Goal: Communication & Community: Answer question/provide support

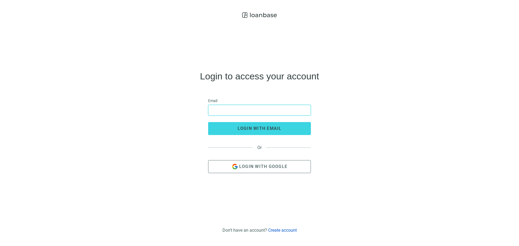
click at [273, 115] on input "email" at bounding box center [260, 110] width 96 height 10
type input "**********"
click at [208, 122] on button "login with email" at bounding box center [259, 128] width 103 height 13
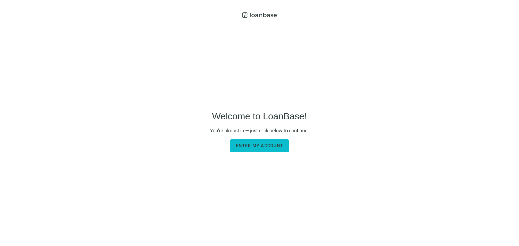
click at [270, 147] on span "Enter my account" at bounding box center [259, 145] width 47 height 5
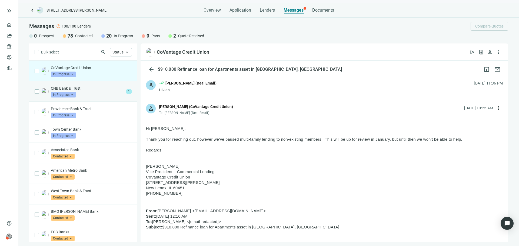
click at [88, 85] on div "CNB Bank & Trust In Progress arrow_drop_down 1" at bounding box center [83, 91] width 108 height 21
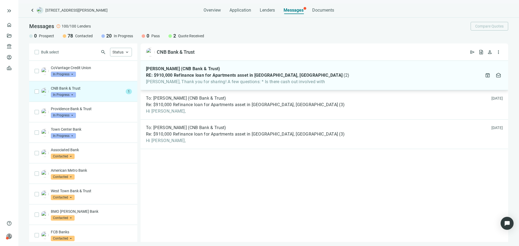
click at [206, 80] on span "Asher, Thank you for sharing! A few questions: * Is there cash out involved with" at bounding box center [247, 81] width 203 height 5
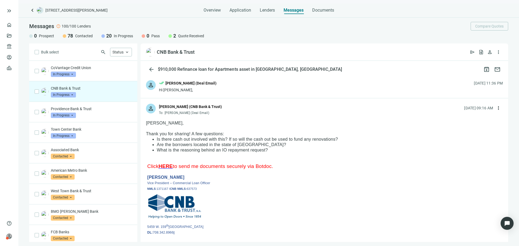
click at [499, 110] on div "person Jack Tinberg (CNB Bank & Trust) To: Asher Motew (Deal Email) 09.17.2025,…" at bounding box center [325, 107] width 368 height 18
click at [496, 109] on span "more_vert" at bounding box center [498, 108] width 5 height 5
click at [473, 128] on div "reply_all Reply all" at bounding box center [468, 131] width 57 height 10
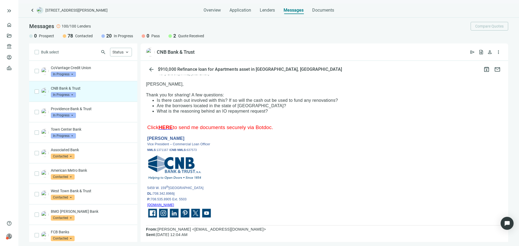
scroll to position [54, 0]
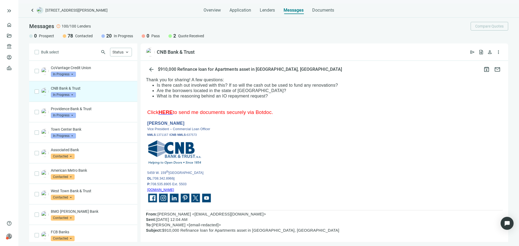
drag, startPoint x: 277, startPoint y: 99, endPoint x: 156, endPoint y: 83, distance: 122.5
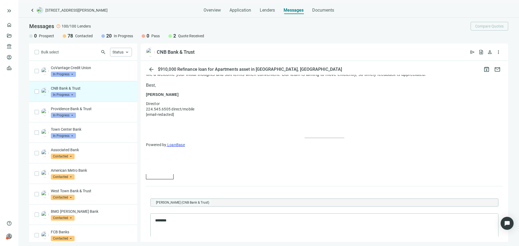
scroll to position [541, 0]
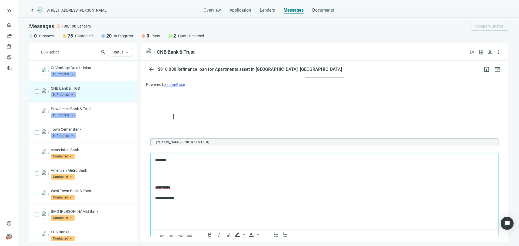
click at [203, 162] on p "********" at bounding box center [321, 160] width 333 height 5
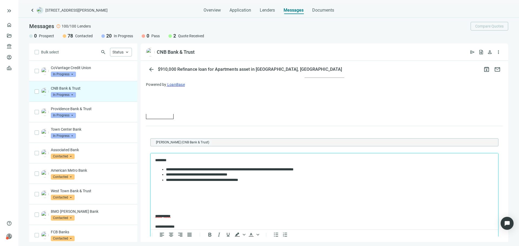
click at [203, 162] on p "********" at bounding box center [319, 160] width 329 height 5
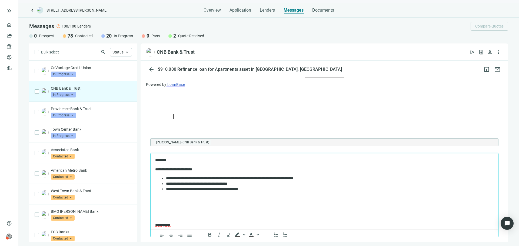
click at [333, 180] on li "**********" at bounding box center [325, 178] width 318 height 5
click at [281, 190] on li "**********" at bounding box center [325, 188] width 318 height 5
click at [275, 196] on li "***" at bounding box center [331, 194] width 308 height 5
click at [277, 199] on li "**********" at bounding box center [325, 199] width 318 height 5
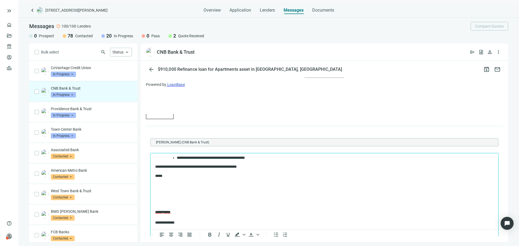
scroll to position [48, 0]
click at [181, 203] on p "Rich Text Area. Press ALT-0 for help." at bounding box center [324, 202] width 339 height 5
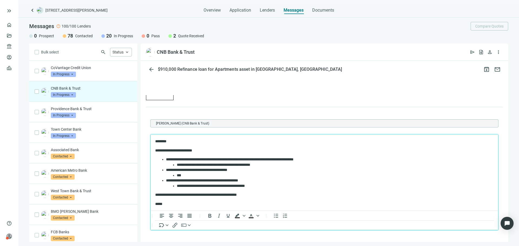
scroll to position [554, 0]
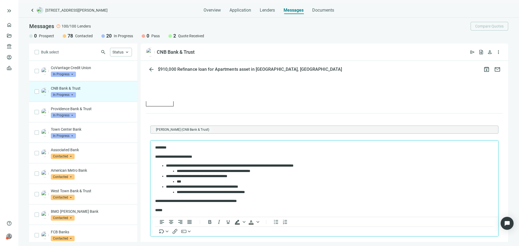
click at [158, 146] on p "********" at bounding box center [319, 147] width 329 height 5
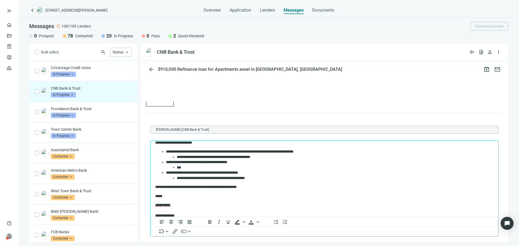
scroll to position [20, 0]
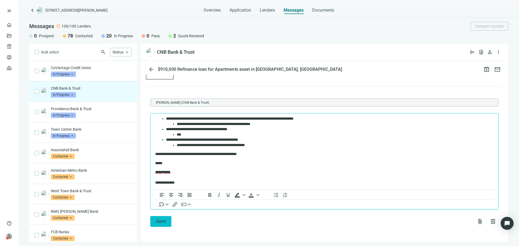
click at [169, 218] on button "Send" at bounding box center [160, 221] width 21 height 11
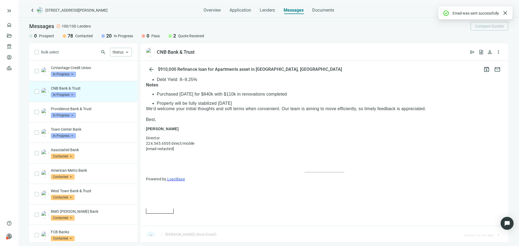
scroll to position [581, 0]
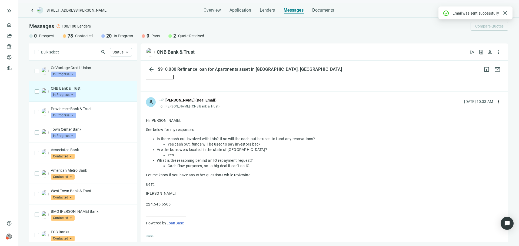
click at [101, 76] on div "CoVantage Credit Union In Progress arrow_drop_down" at bounding box center [91, 71] width 81 height 12
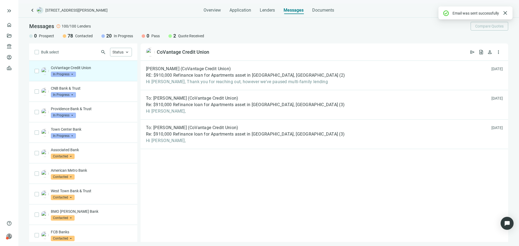
click at [34, 10] on span "keyboard_arrow_left" at bounding box center [32, 10] width 6 height 6
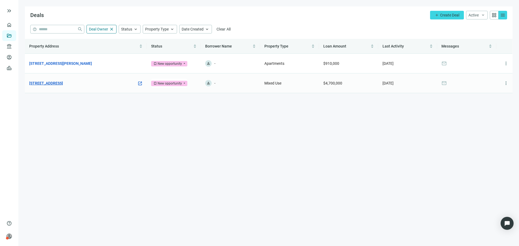
click at [63, 82] on link "[STREET_ADDRESS]" at bounding box center [46, 83] width 34 height 6
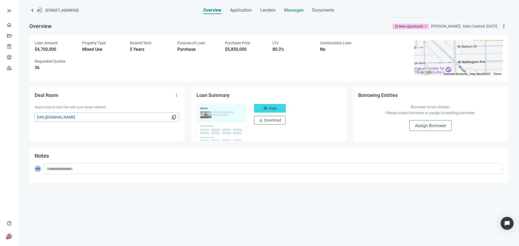
click at [295, 9] on span "Messages" at bounding box center [293, 10] width 19 height 5
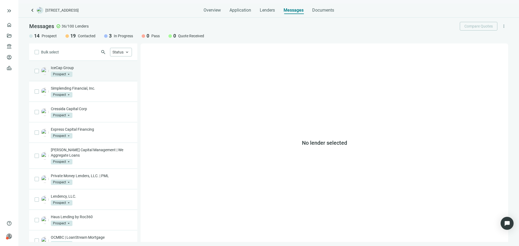
click at [98, 76] on div "IceCap Group Prospect arrow_drop_down" at bounding box center [91, 71] width 81 height 12
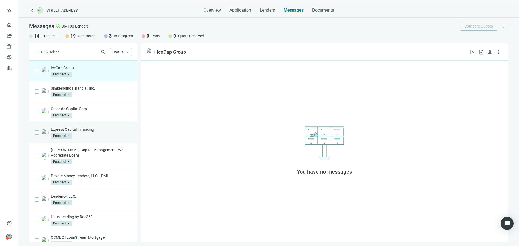
scroll to position [189, 0]
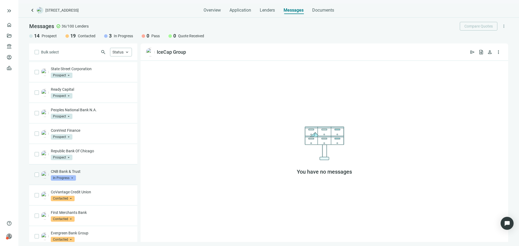
click at [96, 169] on p "CNB Bank & Trust" at bounding box center [91, 171] width 81 height 5
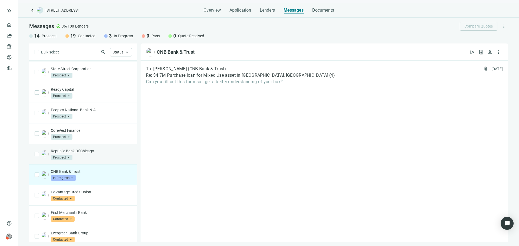
click at [99, 148] on div "Republic Bank Of Chicago Prospect arrow_drop_down" at bounding box center [83, 154] width 108 height 21
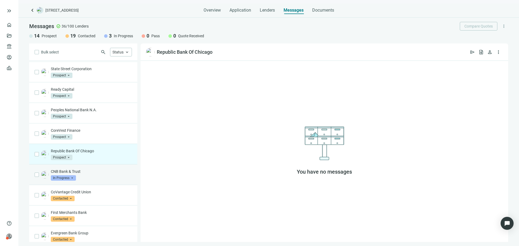
click at [103, 171] on p "CNB Bank & Trust" at bounding box center [91, 171] width 81 height 5
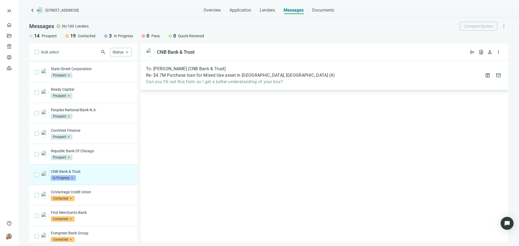
click at [237, 79] on div "To: Matthew Slightom (CNB Bank & Trust) Re: $4.7M Purchase loan for Mixed Use a…" at bounding box center [240, 75] width 189 height 18
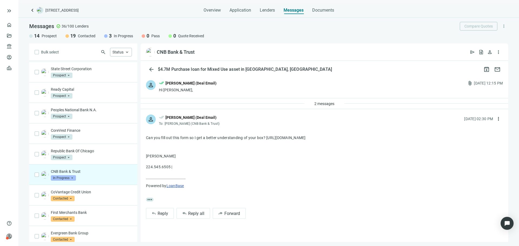
click at [328, 109] on div "person done_all Asher Motew (Deal Email) To: Matthew Slightom (CNB Bank & Trust…" at bounding box center [325, 118] width 368 height 18
click at [326, 106] on button "2 messages" at bounding box center [324, 104] width 29 height 9
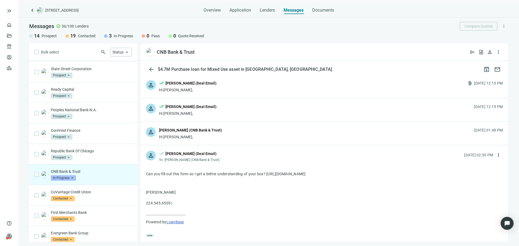
click at [237, 134] on div "person [PERSON_NAME] (CNB Bank & Trust) Hi [PERSON_NAME], [DATE] 01:48 PM" at bounding box center [325, 133] width 368 height 23
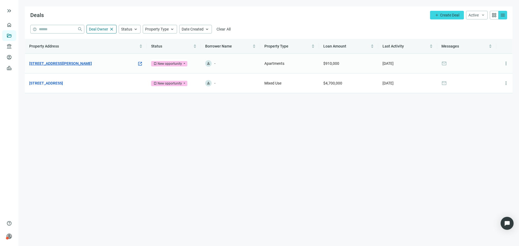
click at [80, 64] on link "6912 N Wayne Ave, Chicago, IL 60626" at bounding box center [60, 64] width 63 height 6
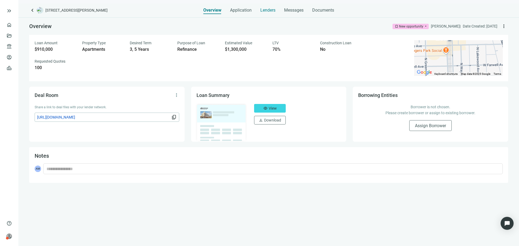
click at [269, 12] on span "Lenders" at bounding box center [268, 10] width 15 height 5
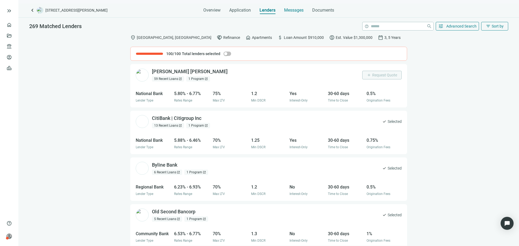
click at [287, 9] on span "Messages" at bounding box center [293, 10] width 19 height 5
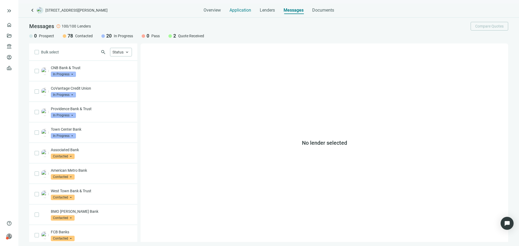
click at [246, 11] on span "Application" at bounding box center [241, 10] width 22 height 5
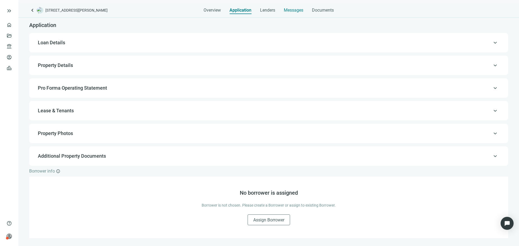
click at [291, 7] on div "Messages" at bounding box center [293, 8] width 19 height 11
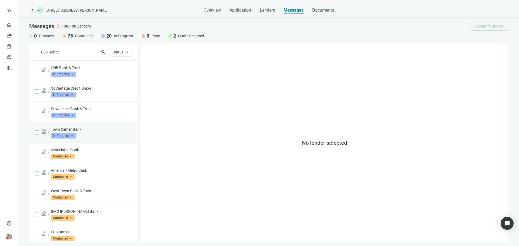
click at [96, 133] on div "Town Center Bank In Progress arrow_drop_down" at bounding box center [91, 133] width 81 height 12
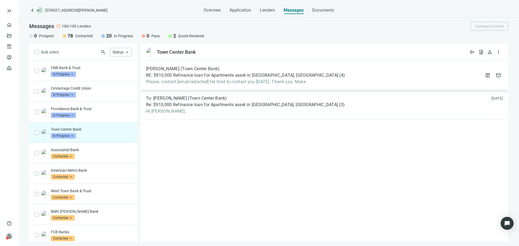
click at [193, 84] on span "Please, contact [email-redacted] He tried to contact you today. Thank you. Make" at bounding box center [245, 81] width 199 height 5
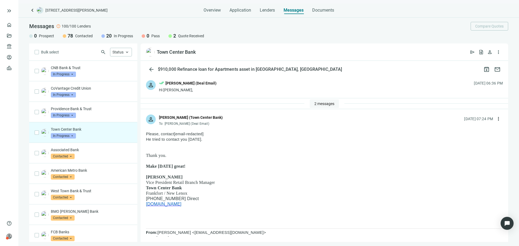
click at [310, 103] on button "2 messages" at bounding box center [324, 104] width 29 height 9
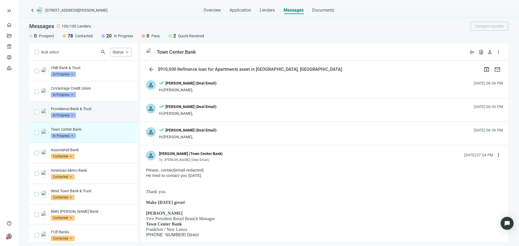
click at [114, 115] on div "Providence Bank & Trust In Progress arrow_drop_down" at bounding box center [91, 112] width 81 height 12
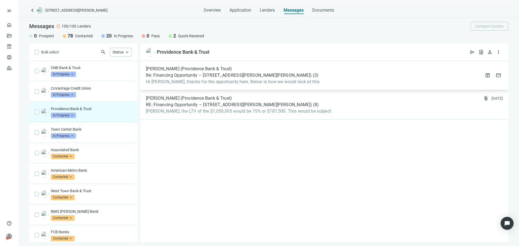
click at [238, 83] on span "Hi Asher, thanks for the opportunity here. Below is how we would look at this" at bounding box center [233, 81] width 174 height 5
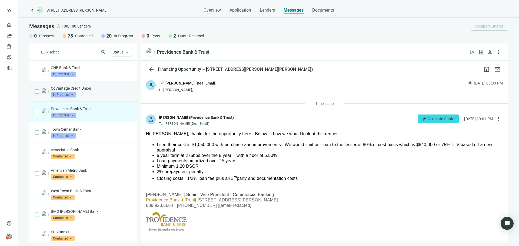
click at [104, 93] on div "CoVantage Credit Union In Progress arrow_drop_down" at bounding box center [91, 92] width 81 height 12
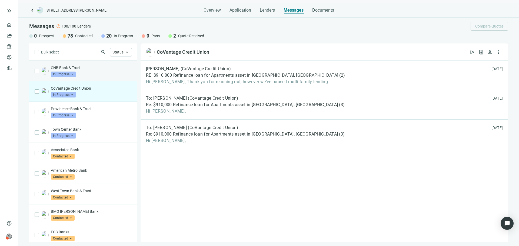
click at [97, 75] on div "CNB Bank & Trust In Progress arrow_drop_down" at bounding box center [91, 71] width 81 height 12
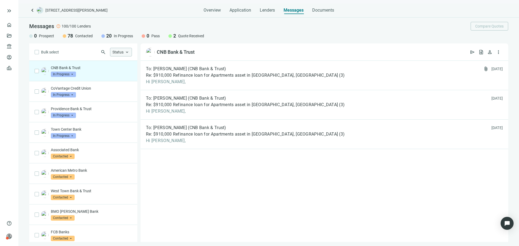
click at [125, 54] on span "keyboard_arrow_up" at bounding box center [127, 52] width 5 height 5
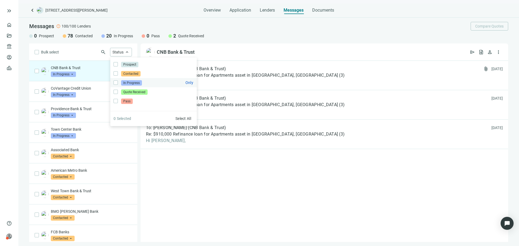
click at [120, 84] on span "In Progress Only" at bounding box center [131, 83] width 26 height 6
click at [191, 83] on span "Only" at bounding box center [190, 83] width 8 height 4
click at [228, 32] on div "Messages error 100/100 Lenders Compare Quotes 0 Prospect 78 Contacted 20 In Pro…" at bounding box center [268, 31] width 501 height 26
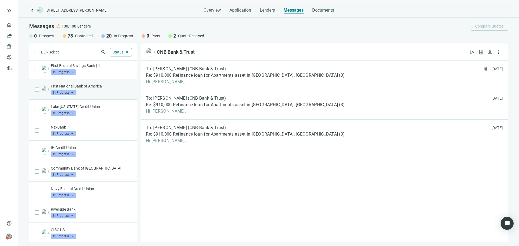
scroll to position [235, 0]
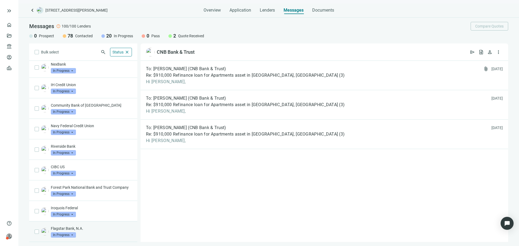
click at [95, 228] on p "Flagstar Bank, N.A." at bounding box center [91, 228] width 81 height 5
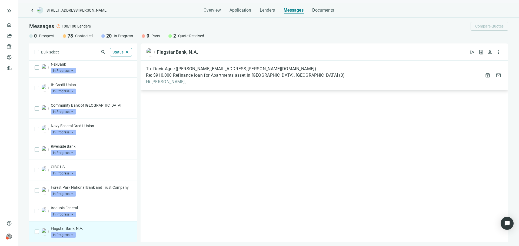
click at [184, 83] on span "Hi David," at bounding box center [245, 81] width 199 height 5
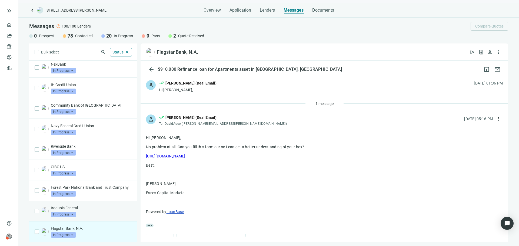
click at [111, 209] on p "Iroquois Federal" at bounding box center [91, 208] width 81 height 5
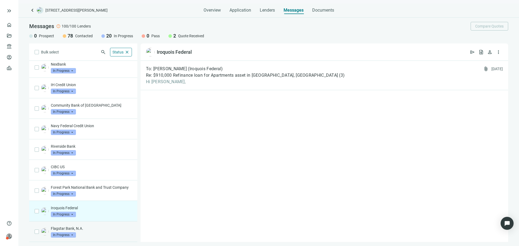
click at [94, 236] on div "Flagstar Bank, N.A. In Progress arrow_drop_down" at bounding box center [91, 232] width 81 height 12
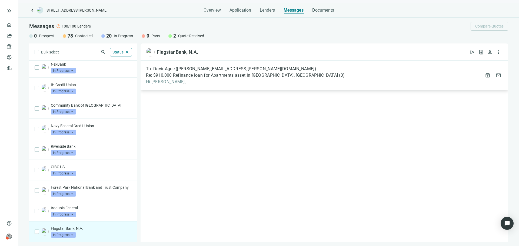
click at [253, 78] on span "Re: $910,000 Refinance loan for Apartments asset in Chicago, IL" at bounding box center [242, 75] width 192 height 5
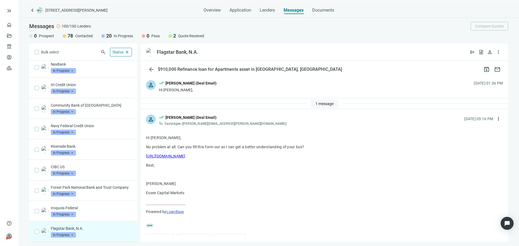
click at [325, 102] on span "1 message" at bounding box center [325, 104] width 18 height 4
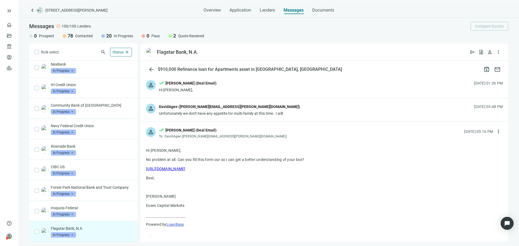
click at [61, 237] on span "In Progress" at bounding box center [63, 235] width 25 height 5
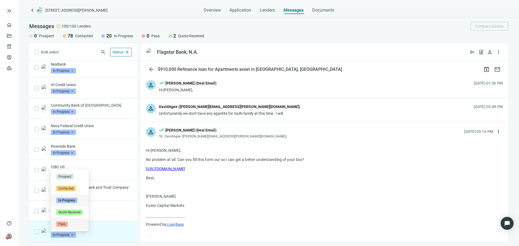
click at [65, 227] on div "Pass" at bounding box center [70, 225] width 38 height 12
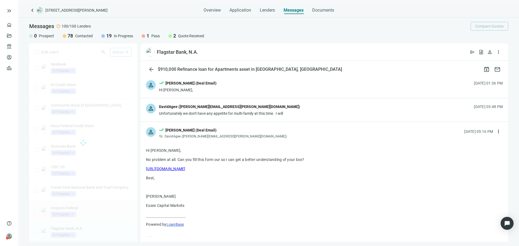
scroll to position [215, 0]
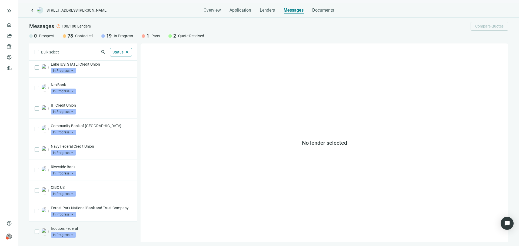
click at [83, 230] on p "Iroquois Federal" at bounding box center [91, 228] width 81 height 5
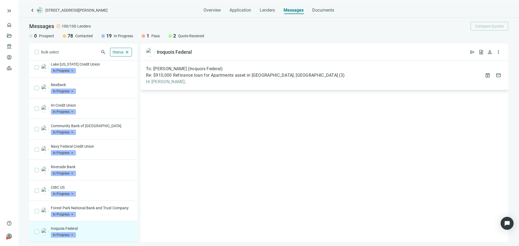
click at [218, 76] on span "Re: $910,000 Refinance loan for Apartments asset in Chicago, IL" at bounding box center [242, 75] width 192 height 5
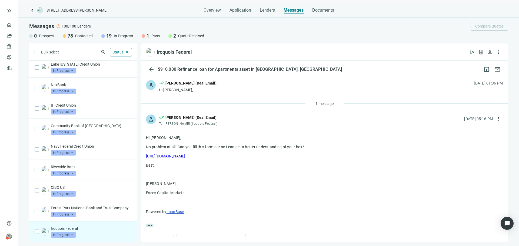
click at [74, 235] on span "In Progress" at bounding box center [63, 235] width 25 height 5
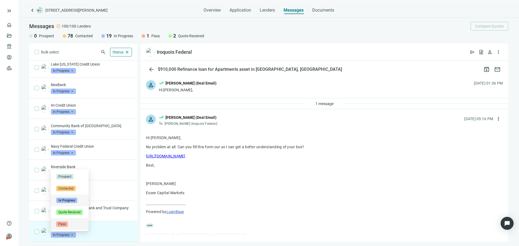
click at [71, 224] on div "Pass" at bounding box center [69, 224] width 27 height 5
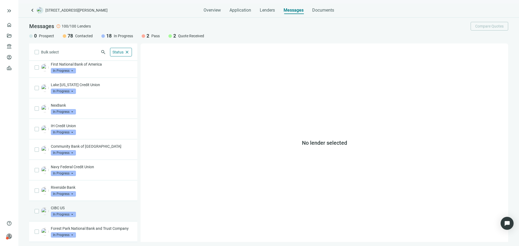
scroll to position [194, 0]
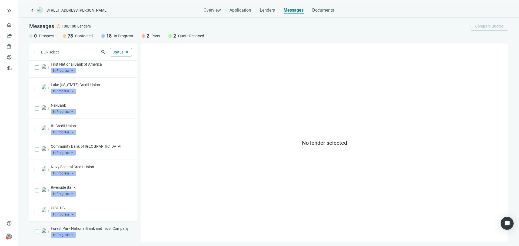
click at [102, 233] on div "Forest Park National Bank and Trust Company In Progress arrow_drop_down" at bounding box center [91, 232] width 81 height 12
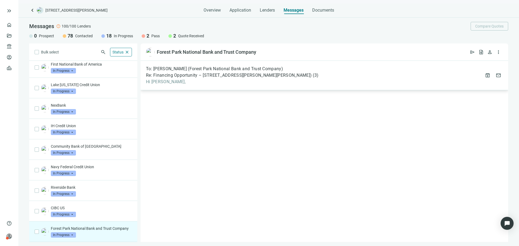
click at [265, 80] on span "Hi Ryan," at bounding box center [232, 81] width 173 height 5
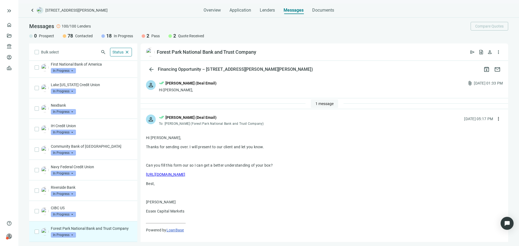
click at [312, 101] on button "1 message" at bounding box center [324, 104] width 27 height 9
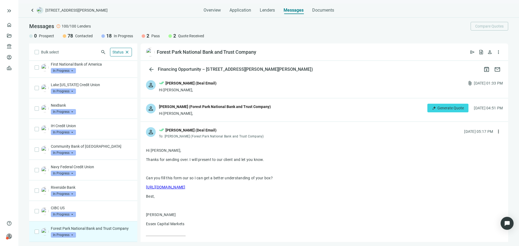
click at [194, 109] on div "Mark Lefevour (Forest Park National Bank and Trust Company)" at bounding box center [215, 107] width 112 height 6
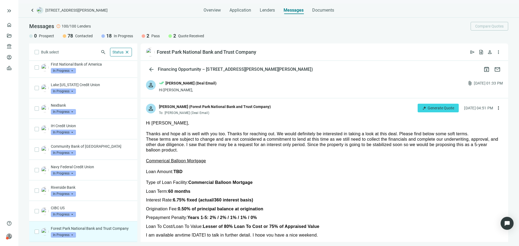
click at [75, 235] on div "Forest Park National Bank and Trust Company In Progress arrow_drop_down" at bounding box center [91, 232] width 81 height 12
click at [71, 236] on span "In Progress" at bounding box center [63, 235] width 25 height 5
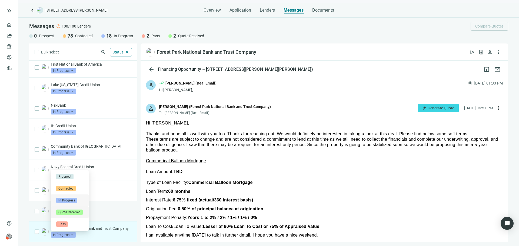
click at [74, 211] on span "Quote Received" at bounding box center [69, 212] width 27 height 5
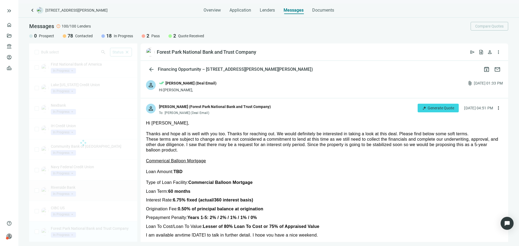
scroll to position [168, 0]
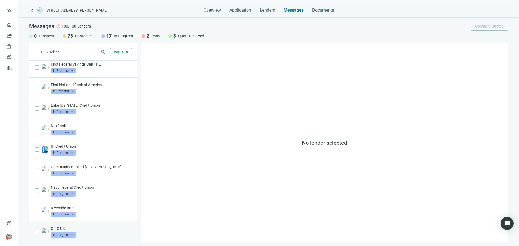
click at [99, 231] on p "CIBC US" at bounding box center [91, 228] width 81 height 5
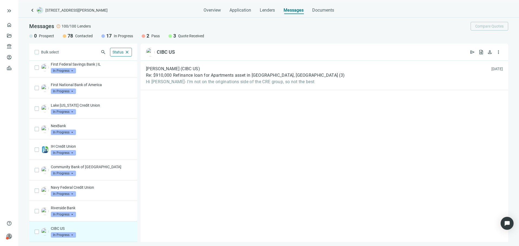
click at [73, 236] on span "In Progress" at bounding box center [63, 235] width 25 height 5
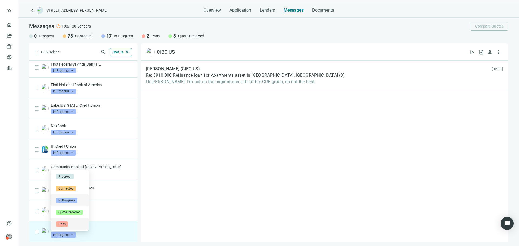
click at [79, 226] on div "Pass" at bounding box center [69, 224] width 27 height 5
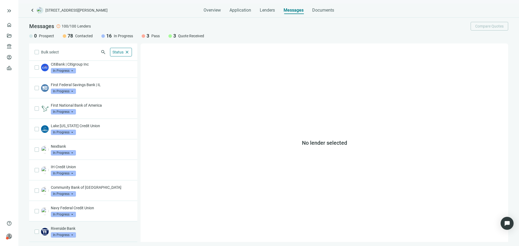
scroll to position [147, 0]
click at [85, 230] on p "Riverside Bank" at bounding box center [91, 228] width 81 height 5
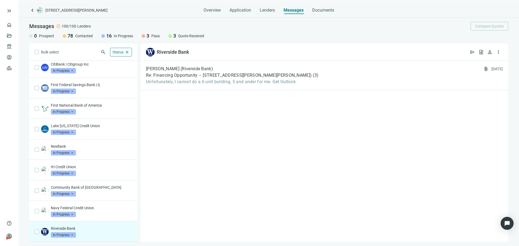
click at [73, 234] on span "In Progress" at bounding box center [63, 235] width 25 height 5
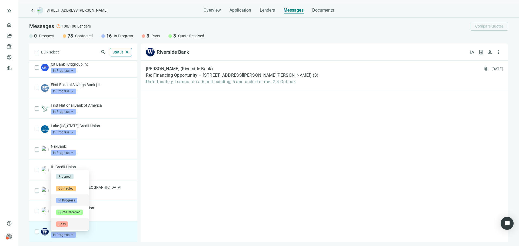
click at [77, 223] on div "Pass" at bounding box center [69, 224] width 27 height 5
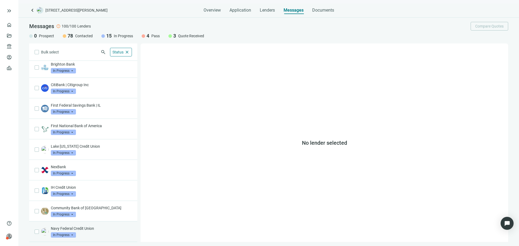
scroll to position [127, 0]
click at [94, 230] on p "Navy Federal Credit Union" at bounding box center [91, 228] width 81 height 5
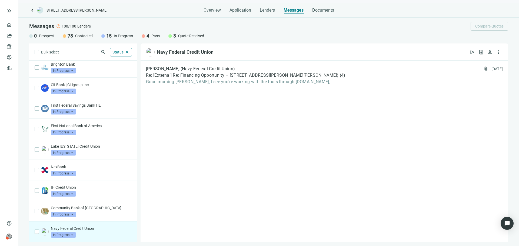
click at [66, 235] on span "In Progress" at bounding box center [63, 235] width 25 height 5
click at [74, 224] on div "Pass" at bounding box center [69, 224] width 27 height 5
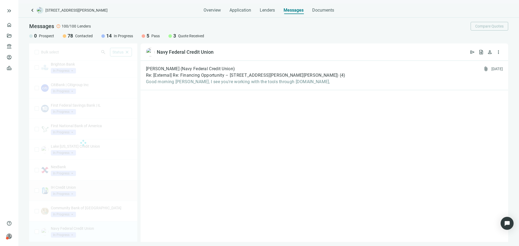
scroll to position [106, 0]
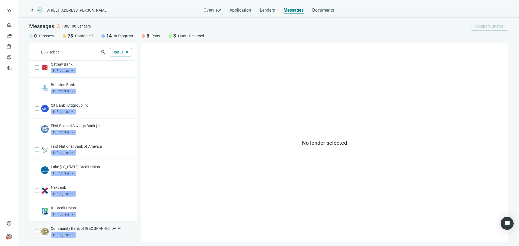
click at [99, 229] on p "Community Bank of Elmhurst" at bounding box center [91, 228] width 81 height 5
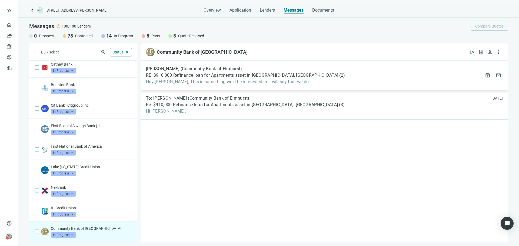
click at [224, 84] on span "Hey Asher, This is something we'd be interested in. I will say that we do" at bounding box center [245, 81] width 199 height 5
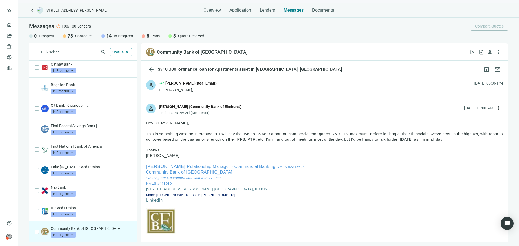
click at [72, 232] on span at bounding box center [63, 235] width 25 height 8
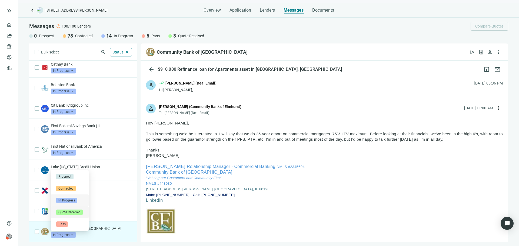
click at [81, 211] on span "Quote Received" at bounding box center [69, 212] width 27 height 5
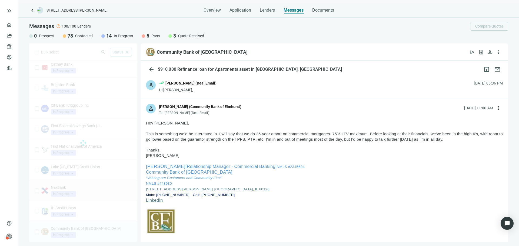
scroll to position [86, 0]
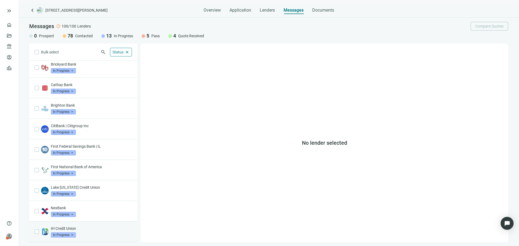
click at [98, 231] on p "IH Credit Union" at bounding box center [91, 228] width 81 height 5
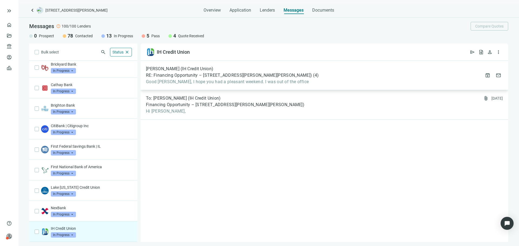
click at [170, 84] on span "Good Afternoon Asher, I hope you had a pleasant weekend. I was out of the office" at bounding box center [232, 81] width 173 height 5
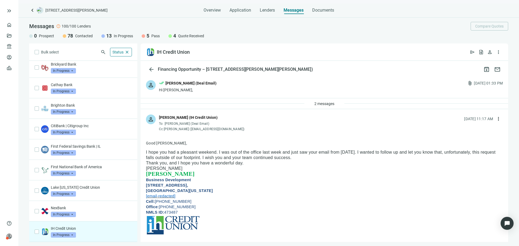
click at [67, 236] on span "In Progress" at bounding box center [63, 235] width 25 height 5
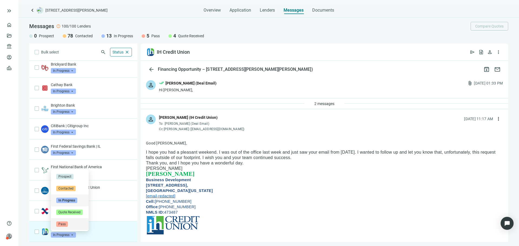
click at [71, 224] on div "Pass" at bounding box center [69, 224] width 27 height 5
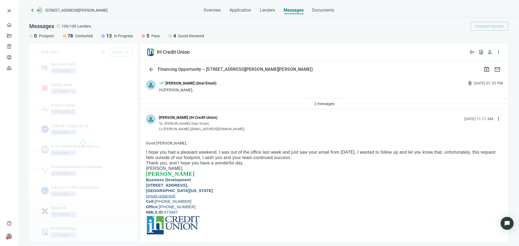
scroll to position [65, 0]
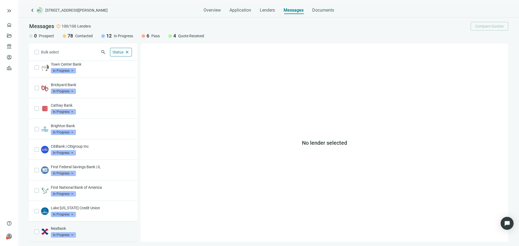
click at [100, 234] on div "NexBank In Progress arrow_drop_down" at bounding box center [91, 232] width 81 height 12
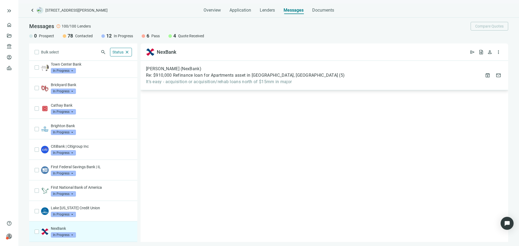
click at [176, 82] on span "It’s easy - acquisition or acquisition/rehab loans north of $15mm in major" at bounding box center [245, 81] width 199 height 5
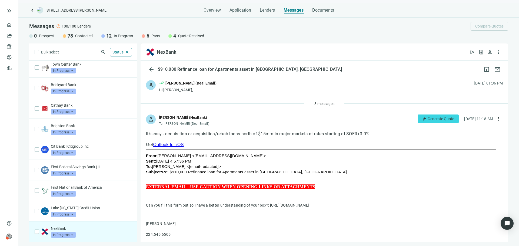
click at [69, 237] on span "In Progress" at bounding box center [63, 235] width 25 height 5
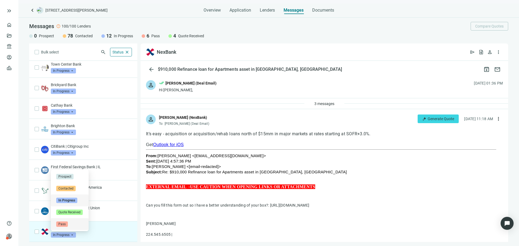
click at [73, 222] on div "Pass" at bounding box center [69, 224] width 27 height 5
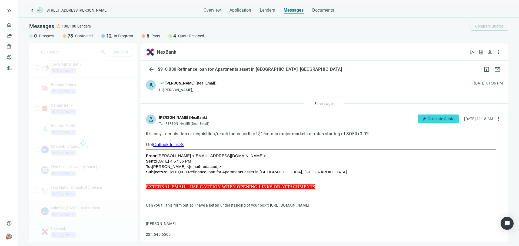
scroll to position [45, 0]
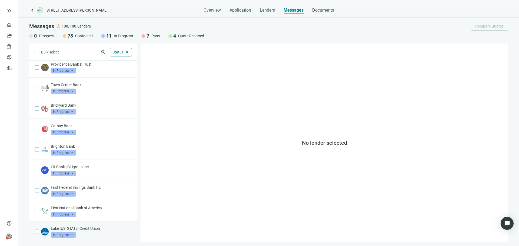
click at [95, 229] on p "Lake Michigan Credit Union" at bounding box center [91, 228] width 81 height 5
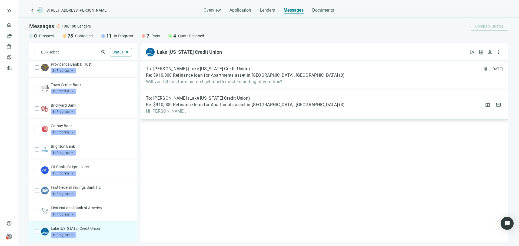
click at [182, 110] on span "Hi Peter," at bounding box center [245, 111] width 199 height 5
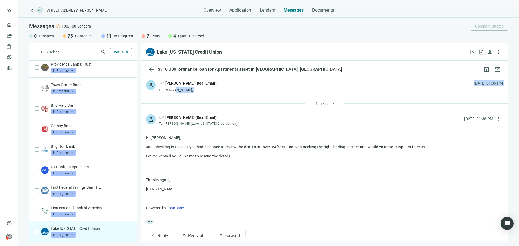
click at [330, 98] on div "person done_all Asher Motew (Deal Email) Hi Peter, 09.12.2025, 01:36 PM 1 messa…" at bounding box center [325, 156] width 368 height 162
click at [324, 100] on button "1 message" at bounding box center [324, 104] width 27 height 9
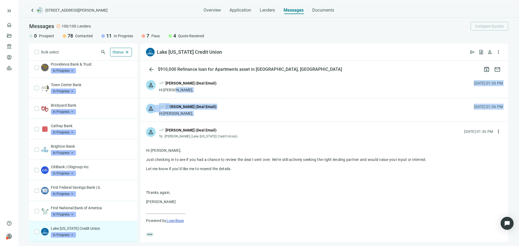
click at [287, 115] on div "person done_all Asher Motew (Deal Email) Hi Peter, 09.13.2025, 01:36 PM" at bounding box center [325, 109] width 368 height 23
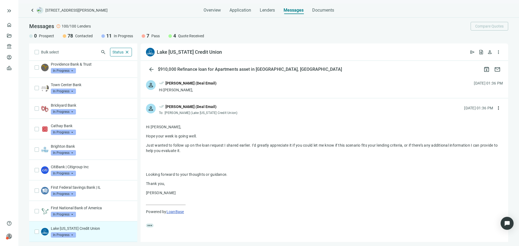
click at [225, 87] on div "person done_all Asher Motew (Deal Email) Hi Peter, 09.12.2025, 01:36 PM" at bounding box center [325, 86] width 368 height 23
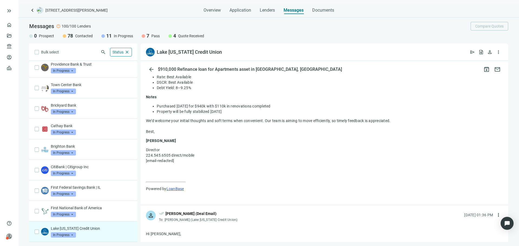
scroll to position [410, 0]
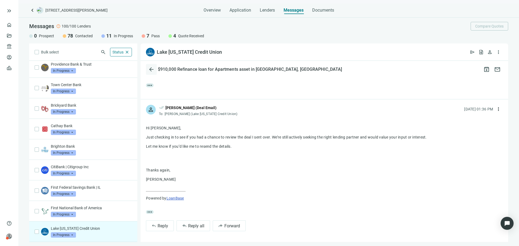
click at [152, 68] on span "arrow_back" at bounding box center [151, 69] width 6 height 6
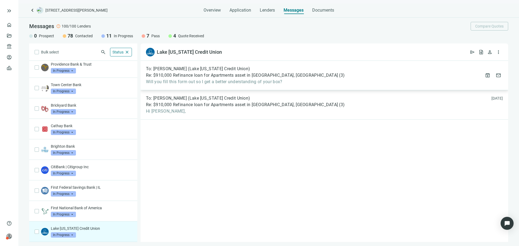
click at [183, 82] on span "Will you fill this form out so I get a better understanding of your box?" at bounding box center [245, 81] width 199 height 5
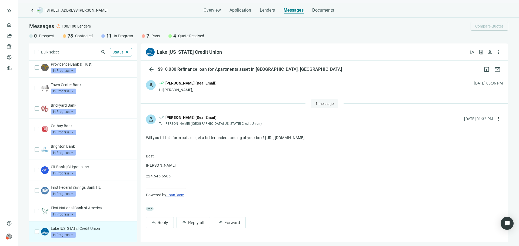
click at [317, 104] on span "1 message" at bounding box center [325, 104] width 18 height 4
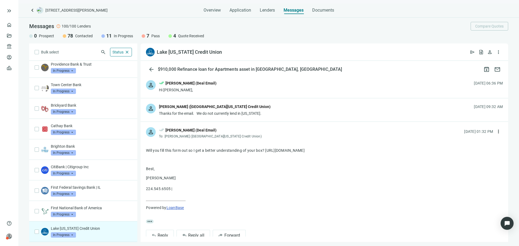
click at [223, 114] on div "Thanks for the email. We do not currently lend in Illinois." at bounding box center [215, 113] width 112 height 5
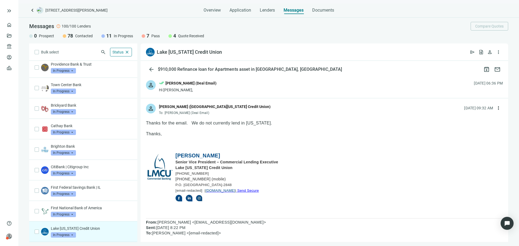
click at [58, 237] on span "In Progress" at bounding box center [63, 235] width 25 height 5
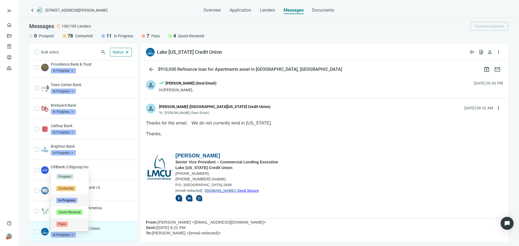
click at [72, 226] on div "Pass" at bounding box center [69, 224] width 27 height 5
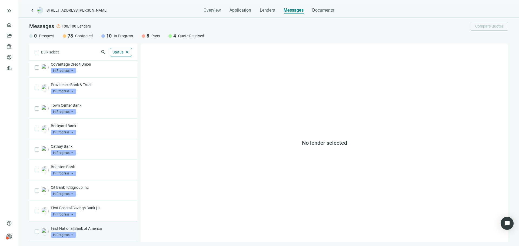
scroll to position [24, 0]
click at [87, 236] on div "First National Bank of America In Progress arrow_drop_down" at bounding box center [91, 232] width 81 height 12
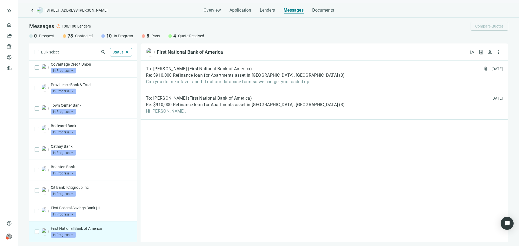
click at [65, 236] on span "In Progress" at bounding box center [63, 235] width 25 height 5
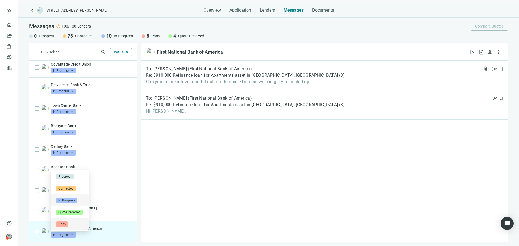
click at [75, 226] on div "Pass" at bounding box center [69, 224] width 27 height 5
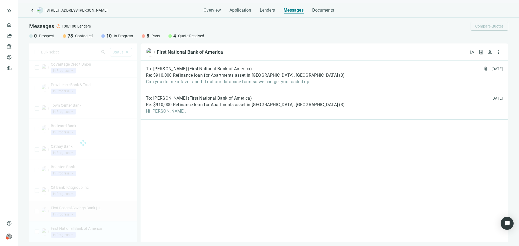
scroll to position [4, 0]
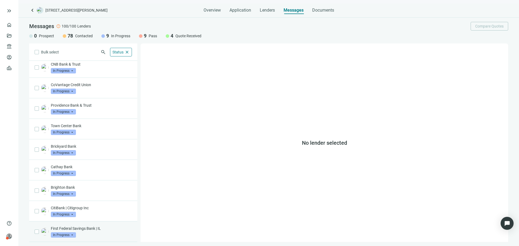
click at [82, 232] on div "First Federal Savings Bank | IL In Progress arrow_drop_down" at bounding box center [91, 232] width 81 height 12
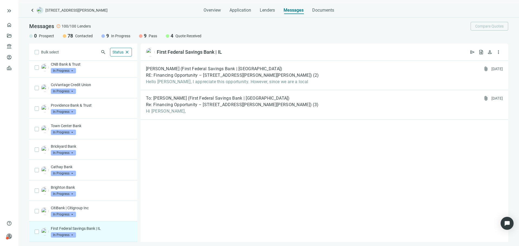
click at [66, 235] on span "In Progress" at bounding box center [63, 235] width 25 height 5
click at [72, 226] on div "Pass" at bounding box center [69, 224] width 27 height 5
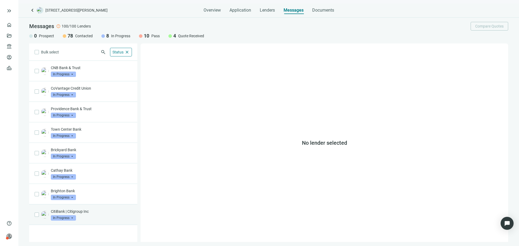
click at [90, 220] on div "CitiBank | Citigroup Inc In Progress arrow_drop_down" at bounding box center [91, 215] width 81 height 12
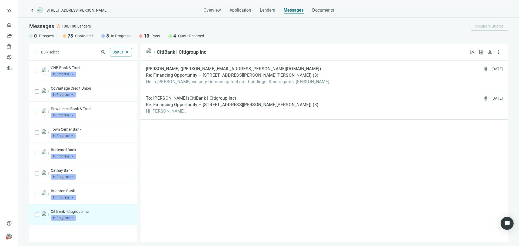
click at [65, 218] on span "In Progress" at bounding box center [63, 218] width 25 height 5
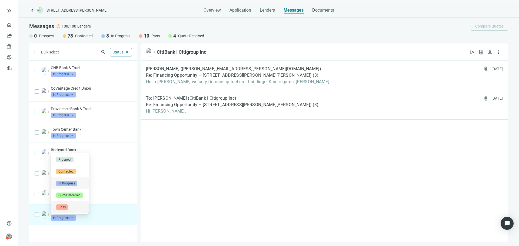
click at [71, 206] on div "Pass" at bounding box center [69, 207] width 27 height 5
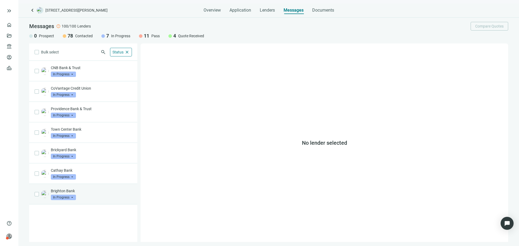
click at [93, 200] on div "Brighton Bank In Progress arrow_drop_down" at bounding box center [91, 195] width 81 height 12
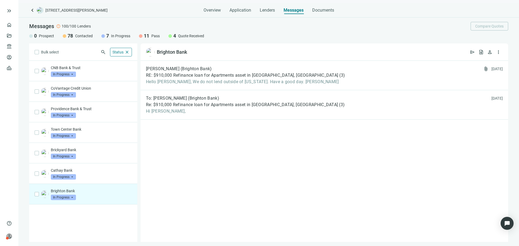
click at [72, 198] on span "In Progress" at bounding box center [63, 197] width 25 height 5
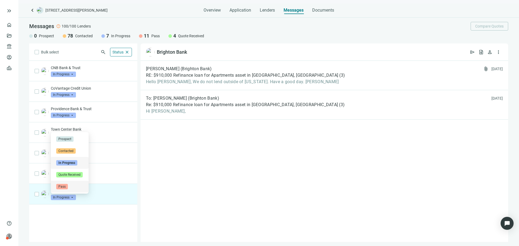
click at [73, 188] on div "Pass" at bounding box center [69, 186] width 27 height 5
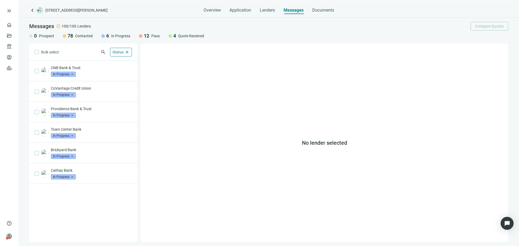
click at [96, 185] on div "CNB Bank & Trust In Progress arrow_drop_down CoVantage Credit Union In Progress…" at bounding box center [83, 152] width 108 height 182
click at [98, 180] on div "Cathay Bank In Progress arrow_drop_down" at bounding box center [91, 174] width 81 height 12
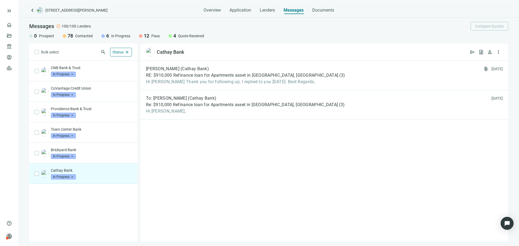
click at [62, 176] on span "In Progress" at bounding box center [63, 176] width 25 height 5
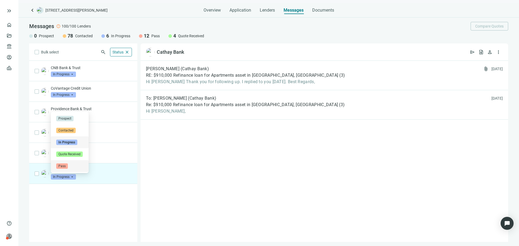
click at [69, 167] on div "Pass" at bounding box center [69, 166] width 27 height 5
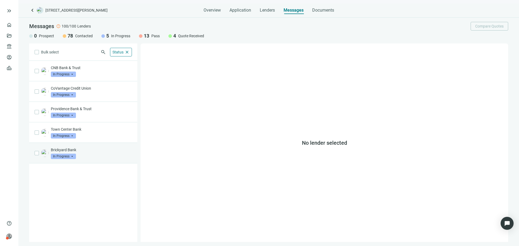
click at [95, 160] on div "Brickyard Bank In Progress arrow_drop_down" at bounding box center [83, 153] width 108 height 21
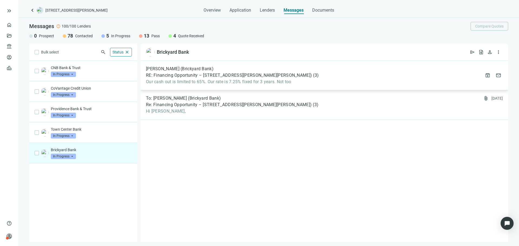
click at [228, 82] on span "Our cash out is limited to 65%. Our rate is 7.25% fixed for 3 years. Not too" at bounding box center [232, 81] width 173 height 5
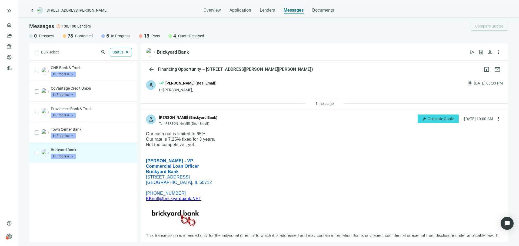
click at [68, 156] on span "In Progress" at bounding box center [63, 156] width 25 height 5
click at [73, 205] on span "Quote Received" at bounding box center [69, 202] width 27 height 5
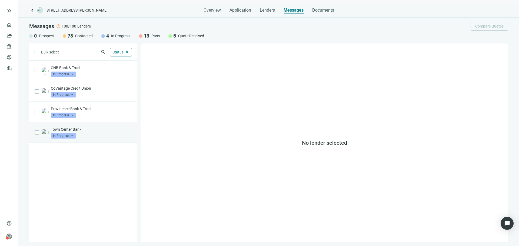
click at [97, 133] on div "Town Center Bank In Progress arrow_drop_down" at bounding box center [91, 133] width 81 height 12
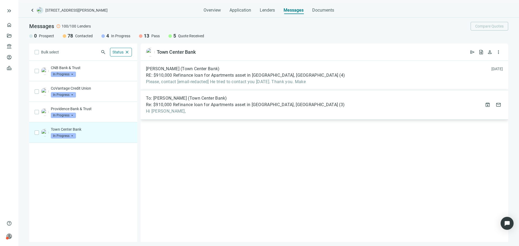
click at [192, 117] on div "To: Ryan Bergeron (Town Center Bank) Re: $910,000 Refinance loan for Apartments…" at bounding box center [325, 104] width 368 height 29
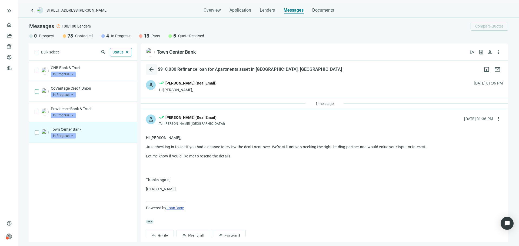
click at [149, 69] on span "arrow_back" at bounding box center [151, 69] width 6 height 6
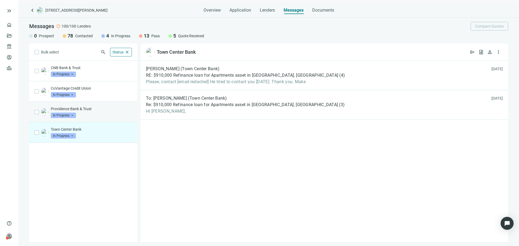
click at [98, 113] on div "Providence Bank & Trust In Progress arrow_drop_down" at bounding box center [91, 112] width 81 height 12
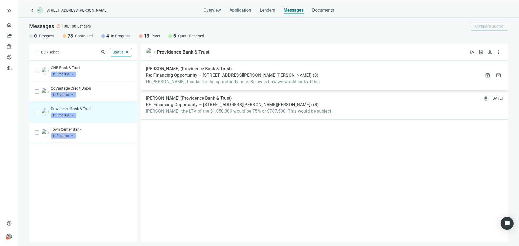
click at [231, 88] on div "Nathan Diestra (Providence Bank & Trust) Re: Financing Opportunity – 6912-14 N …" at bounding box center [325, 75] width 368 height 29
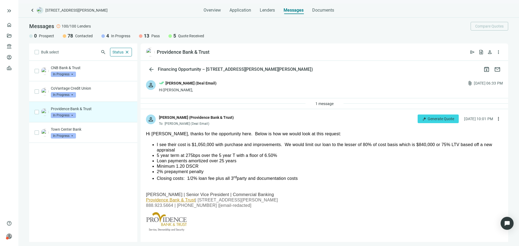
click at [68, 113] on span "In Progress" at bounding box center [63, 115] width 25 height 8
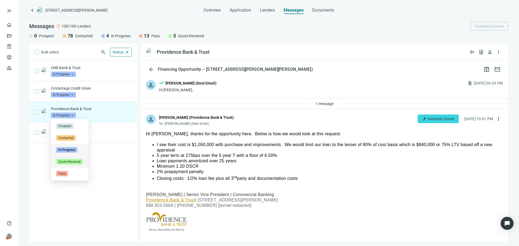
click at [85, 162] on div "Quote Received" at bounding box center [70, 162] width 38 height 12
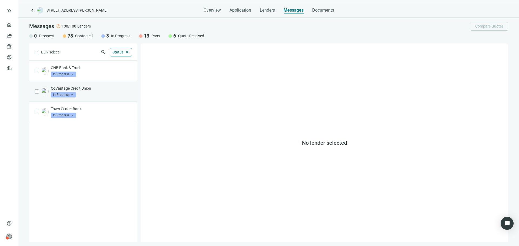
click at [84, 99] on div "CoVantage Credit Union In Progress arrow_drop_down" at bounding box center [83, 91] width 108 height 21
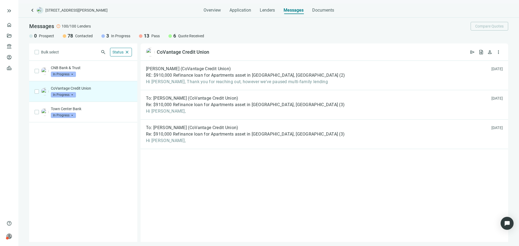
click at [74, 93] on span "In Progress" at bounding box center [63, 94] width 25 height 5
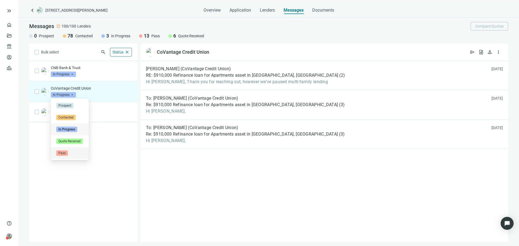
click at [77, 151] on div "Pass" at bounding box center [69, 153] width 27 height 5
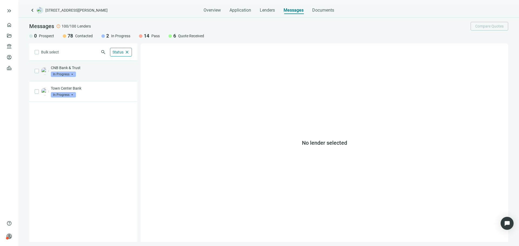
click at [97, 77] on div "CNB Bank & Trust In Progress arrow_drop_down" at bounding box center [91, 71] width 81 height 12
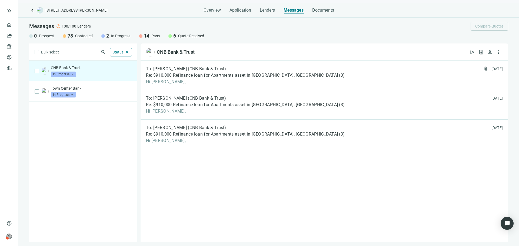
click at [32, 9] on span "keyboard_arrow_left" at bounding box center [32, 10] width 6 height 6
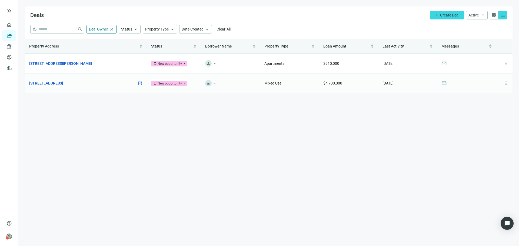
click at [63, 81] on link "3001 N Southport Ave, Chicago, IL 60657" at bounding box center [46, 83] width 34 height 6
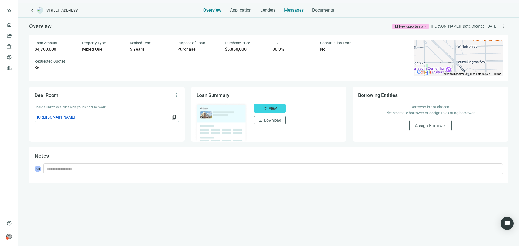
click at [289, 9] on span "Messages" at bounding box center [293, 10] width 19 height 5
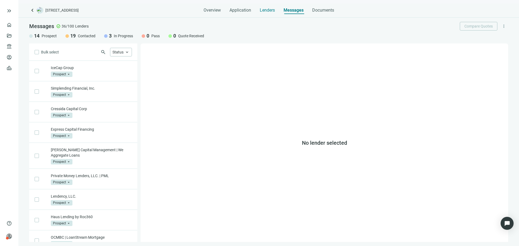
click at [264, 9] on span "Lenders" at bounding box center [267, 10] width 15 height 5
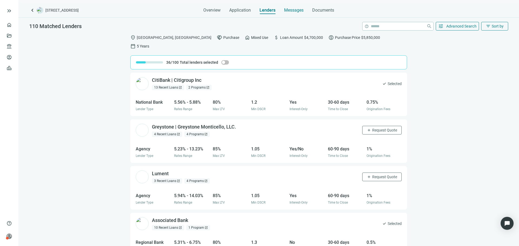
click at [298, 9] on span "Messages" at bounding box center [293, 10] width 19 height 5
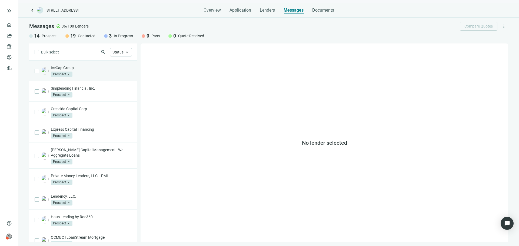
click at [96, 74] on div "IceCap Group Prospect arrow_drop_down" at bounding box center [91, 71] width 81 height 12
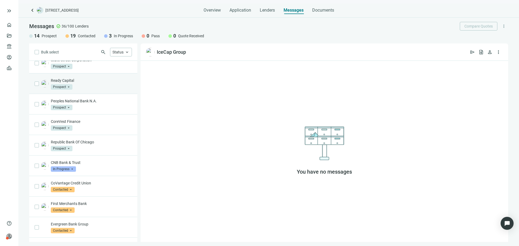
scroll to position [216, 0]
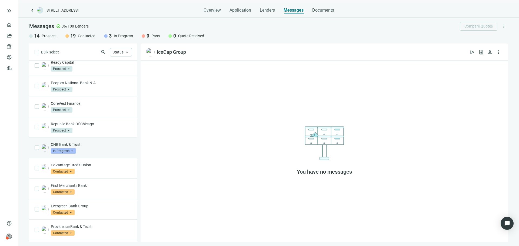
click at [98, 149] on div "CNB Bank & Trust In Progress arrow_drop_down" at bounding box center [91, 148] width 81 height 12
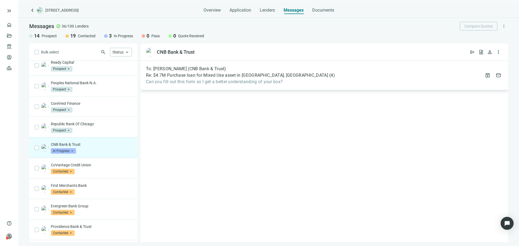
click at [233, 70] on div "To: [PERSON_NAME] (CNB Bank & Trust)" at bounding box center [240, 68] width 189 height 5
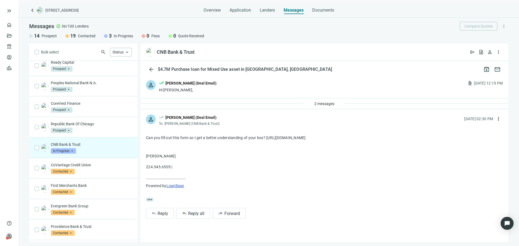
click at [220, 92] on div "person done_all Asher Motew (Deal Email) Hi Matthew, attach_file 09.15.2025, 12…" at bounding box center [325, 86] width 368 height 23
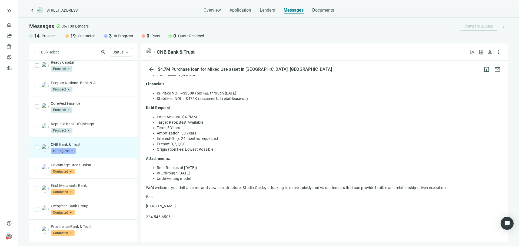
scroll to position [200, 0]
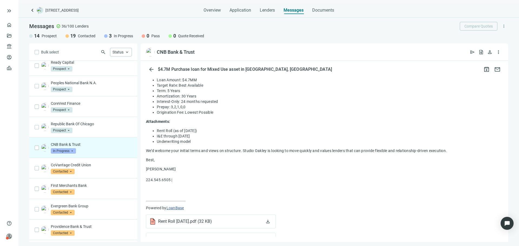
drag, startPoint x: 147, startPoint y: 112, endPoint x: 202, endPoint y: 156, distance: 71.2
click at [202, 156] on div "Hi Matthew, We are bringing to market a new mixed-use opportunity in Lincoln Pa…" at bounding box center [324, 56] width 357 height 310
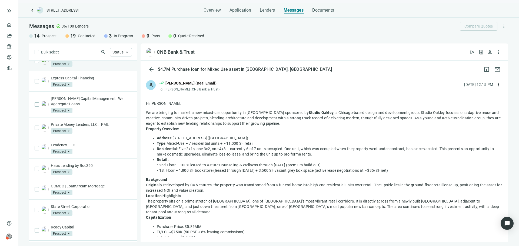
scroll to position [0, 0]
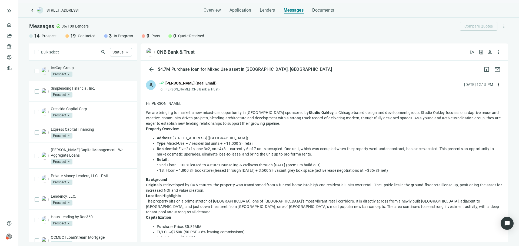
click at [37, 75] on div "IceCap Group Prospect arrow_drop_down" at bounding box center [83, 71] width 108 height 21
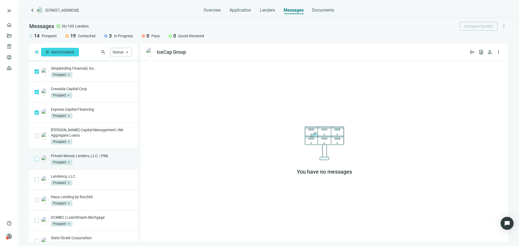
scroll to position [54, 0]
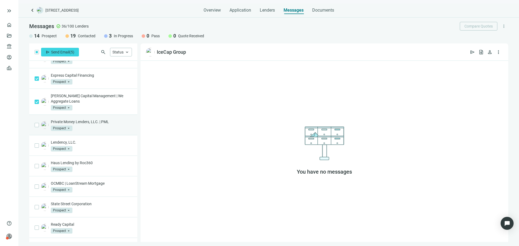
click at [34, 125] on div "Private Money Lenders, LLC. | PML Prospect arrow_drop_down" at bounding box center [83, 125] width 108 height 21
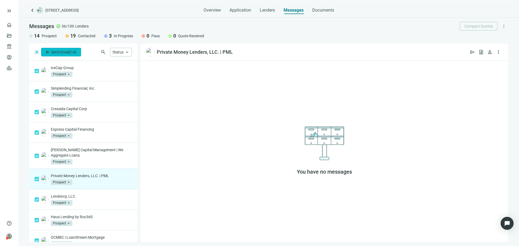
click at [64, 53] on span "Send Email" at bounding box center [60, 52] width 18 height 4
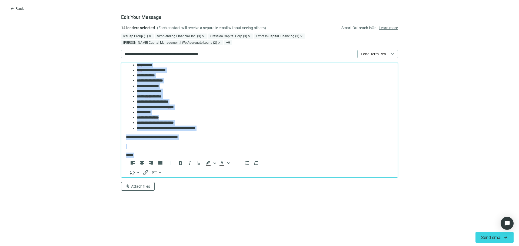
scroll to position [123, 0]
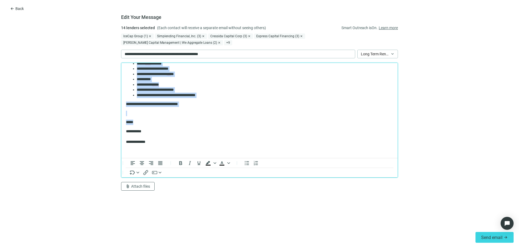
drag, startPoint x: 127, startPoint y: 79, endPoint x: 198, endPoint y: 119, distance: 81.3
click at [198, 119] on body "**********" at bounding box center [260, 50] width 268 height 208
paste body "Rich Text Area. Press ALT-0 for help."
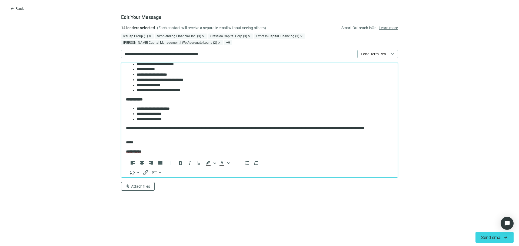
scroll to position [210, 0]
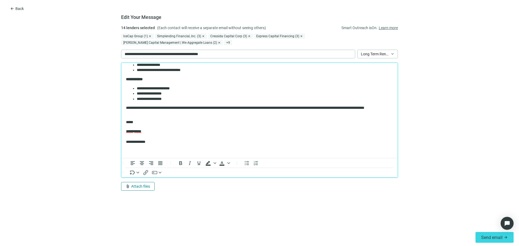
click at [137, 188] on span "Attach files" at bounding box center [140, 187] width 19 height 4
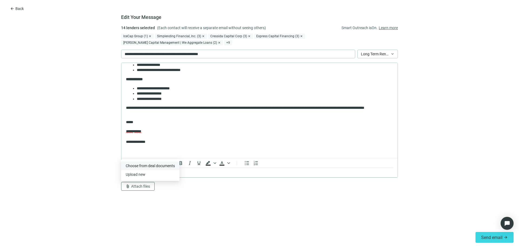
click at [147, 165] on span "Сhoose from deal documents" at bounding box center [150, 166] width 49 height 4
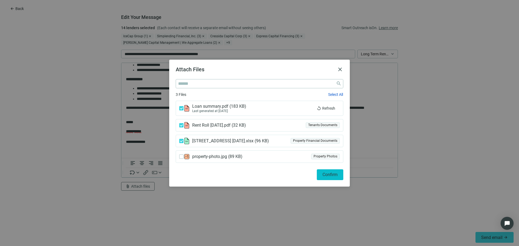
click at [326, 175] on span "Confirm" at bounding box center [330, 174] width 15 height 5
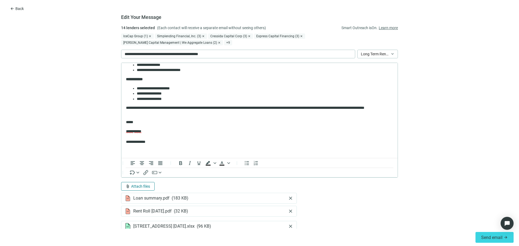
click at [131, 186] on span "Attach files" at bounding box center [140, 187] width 19 height 4
click at [150, 174] on button "Upload new" at bounding box center [147, 174] width 58 height 9
click at [149, 187] on button "attach_file Attach files" at bounding box center [138, 186] width 34 height 9
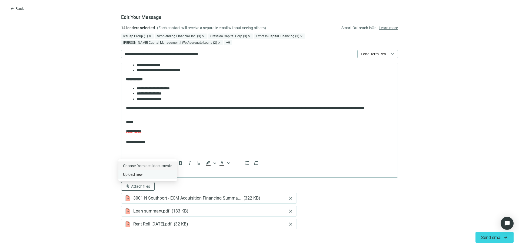
click at [152, 173] on button "Upload new" at bounding box center [147, 174] width 58 height 9
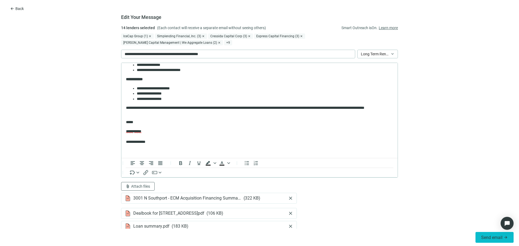
click at [490, 237] on span "Send email" at bounding box center [492, 237] width 21 height 5
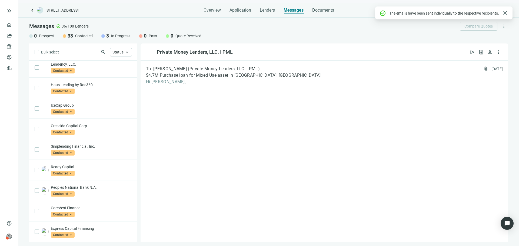
scroll to position [0, 0]
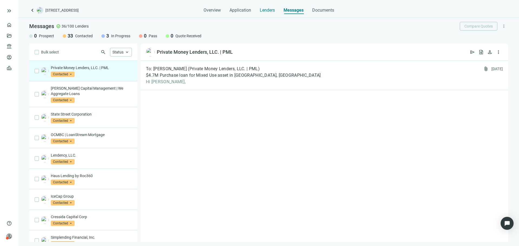
click at [268, 8] on span "Lenders" at bounding box center [267, 10] width 15 height 5
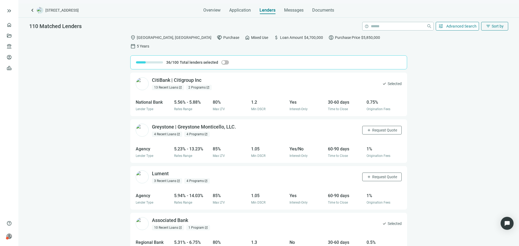
click at [469, 30] on button "tune Advanced Search" at bounding box center [458, 26] width 44 height 9
click at [467, 28] on div at bounding box center [259, 123] width 519 height 246
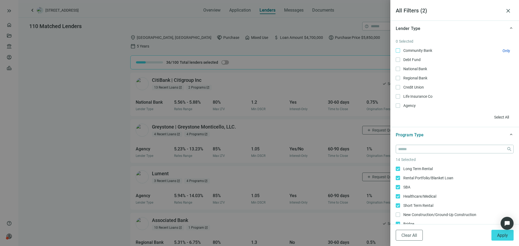
click at [413, 51] on span "Community Bank Only" at bounding box center [417, 51] width 34 height 6
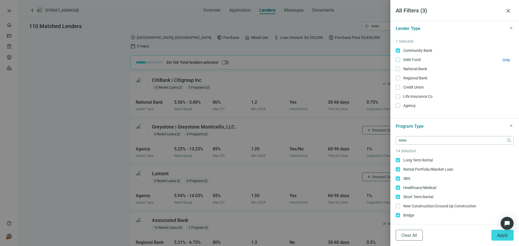
click at [408, 57] on span "Debt Fund Only" at bounding box center [411, 60] width 23 height 6
click at [408, 69] on span "National Bank Only" at bounding box center [414, 69] width 29 height 6
click at [409, 78] on span "Regional Bank Only" at bounding box center [414, 78] width 29 height 6
click at [410, 88] on span "Credit Union Only" at bounding box center [413, 87] width 26 height 6
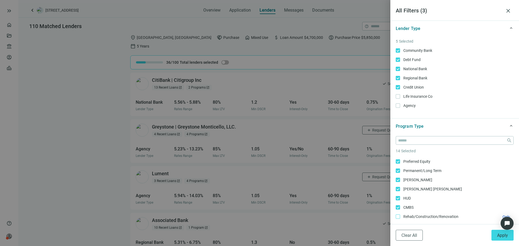
scroll to position [91, 0]
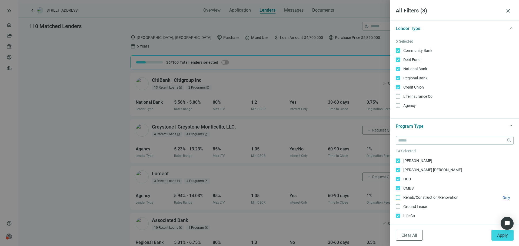
click at [421, 198] on span "Rehab/Construction/Renovation Only" at bounding box center [430, 198] width 61 height 6
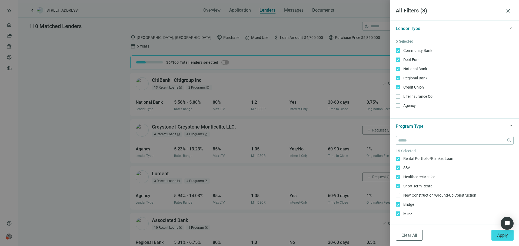
scroll to position [10, 0]
click at [418, 197] on span "New Construction/Ground-Up Construction Only" at bounding box center [439, 196] width 78 height 6
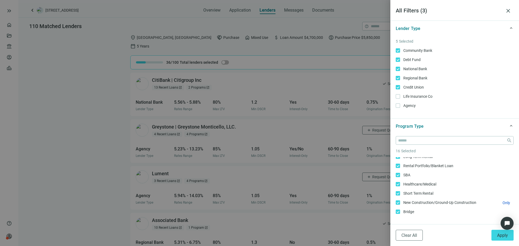
scroll to position [0, 0]
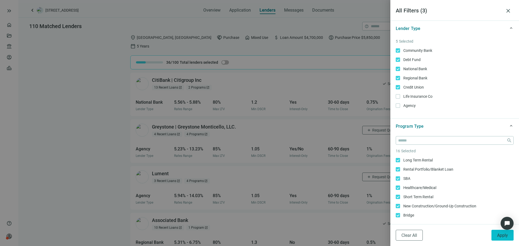
click at [501, 241] on button "Apply" at bounding box center [503, 235] width 22 height 11
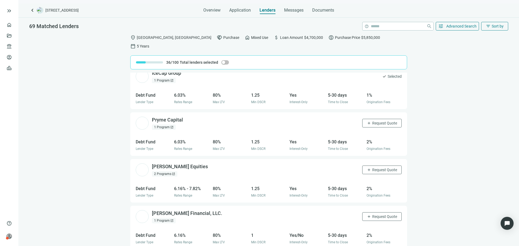
scroll to position [859, 0]
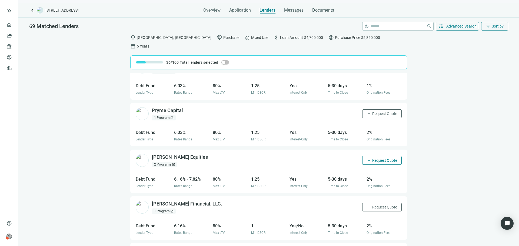
click at [367, 112] on span "add" at bounding box center [369, 114] width 4 height 4
click at [373, 159] on span "Request Quote" at bounding box center [385, 161] width 25 height 4
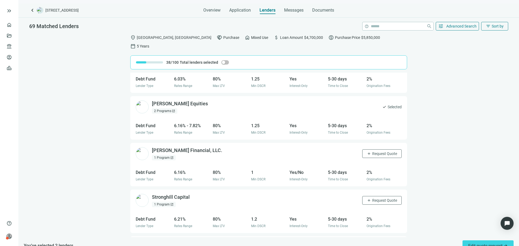
scroll to position [913, 0]
click at [383, 151] on span "Request Quote" at bounding box center [385, 153] width 25 height 4
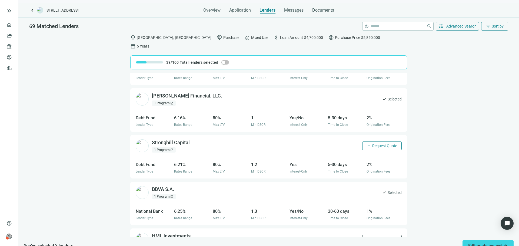
click at [376, 144] on span "Request Quote" at bounding box center [385, 146] width 25 height 4
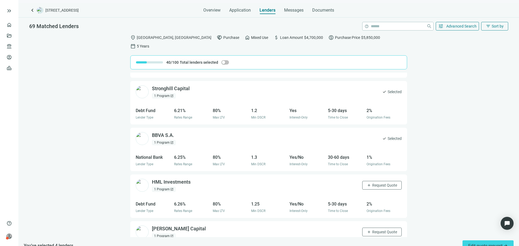
scroll to position [1075, 0]
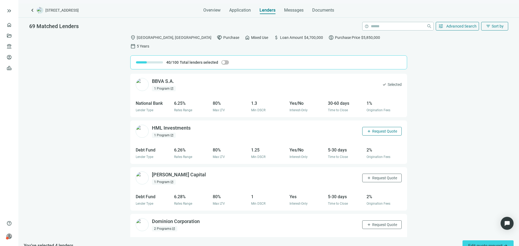
click at [379, 129] on span "Request Quote" at bounding box center [385, 131] width 25 height 4
click at [380, 176] on span "Request Quote" at bounding box center [385, 178] width 25 height 4
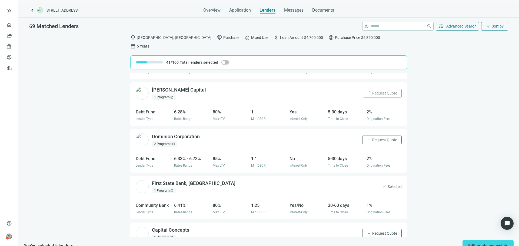
scroll to position [1211, 0]
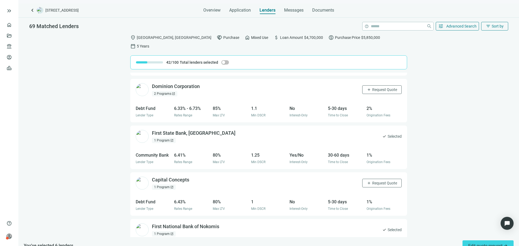
click at [376, 88] on span "Request Quote" at bounding box center [385, 90] width 25 height 4
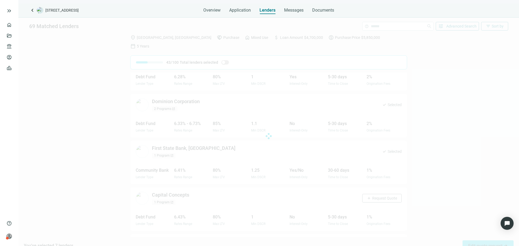
scroll to position [1236, 0]
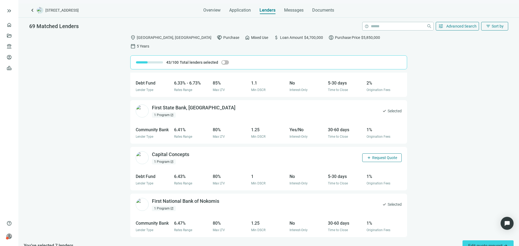
click at [383, 156] on span "Request Quote" at bounding box center [385, 158] width 25 height 4
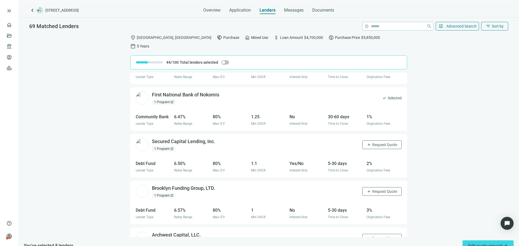
scroll to position [1344, 0]
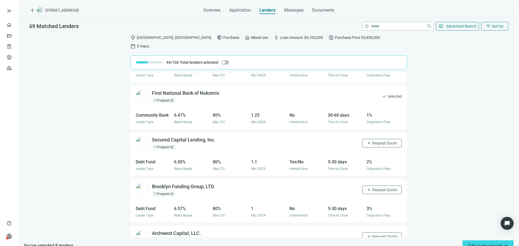
click at [376, 141] on span "Request Quote" at bounding box center [385, 143] width 25 height 4
click at [382, 188] on span "Request Quote" at bounding box center [385, 190] width 25 height 4
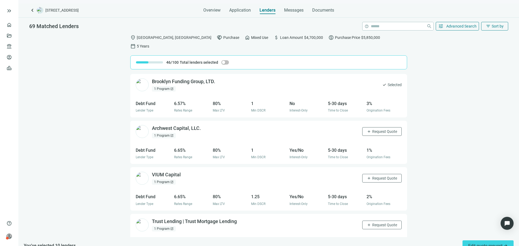
scroll to position [1453, 0]
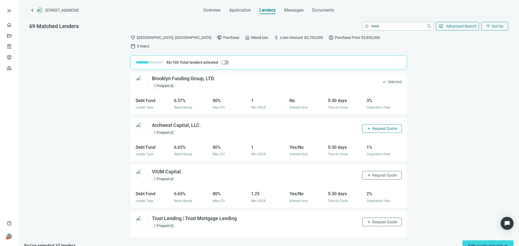
click at [381, 127] on span "Request Quote" at bounding box center [385, 129] width 25 height 4
click at [380, 173] on span "Request Quote" at bounding box center [385, 175] width 25 height 4
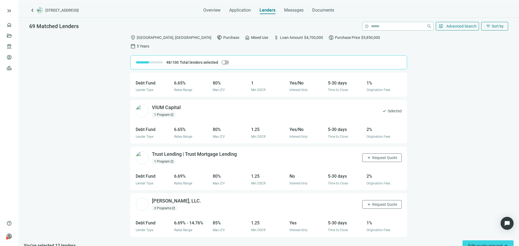
scroll to position [1534, 0]
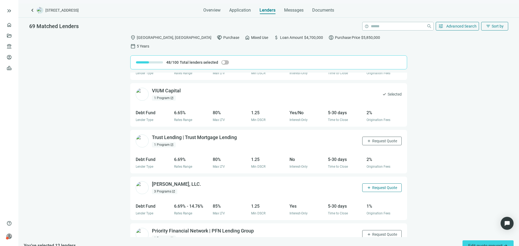
click at [367, 139] on span "add" at bounding box center [369, 141] width 4 height 4
click at [374, 186] on span "Request Quote" at bounding box center [385, 188] width 25 height 4
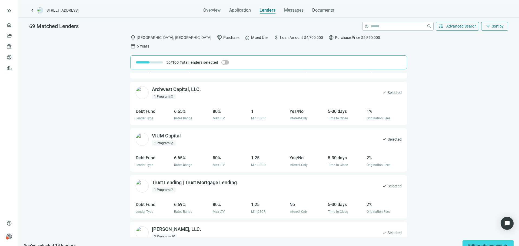
scroll to position [1273, 0]
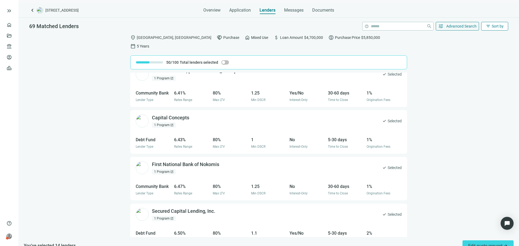
click at [493, 30] on button "filter_list Sort by" at bounding box center [495, 26] width 27 height 9
click at [494, 28] on span "Sort by" at bounding box center [498, 26] width 12 height 4
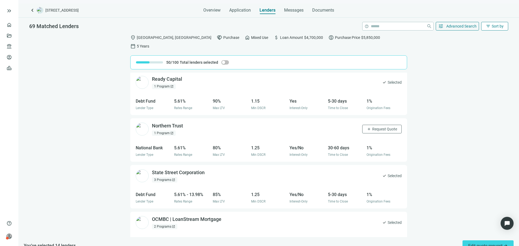
click at [490, 28] on span "filter_list" at bounding box center [488, 26] width 5 height 5
click at [481, 61] on div "Rate (low to high)" at bounding box center [484, 57] width 38 height 5
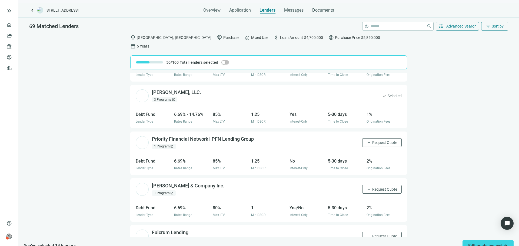
scroll to position [1623, 0]
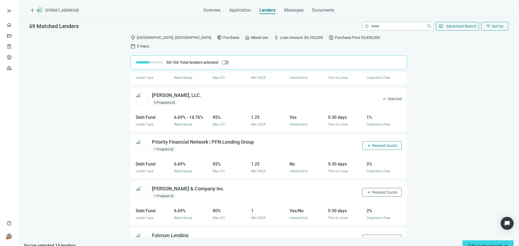
click at [376, 144] on span "Request Quote" at bounding box center [385, 146] width 25 height 4
click at [385, 144] on span "Request Quote" at bounding box center [385, 146] width 25 height 4
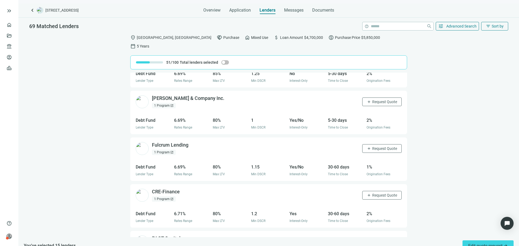
scroll to position [1704, 0]
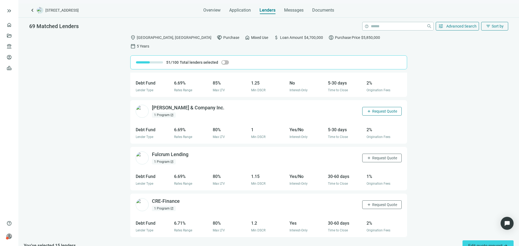
click at [383, 109] on span "Request Quote" at bounding box center [385, 111] width 25 height 4
click at [386, 156] on span "Request Quote" at bounding box center [385, 158] width 25 height 4
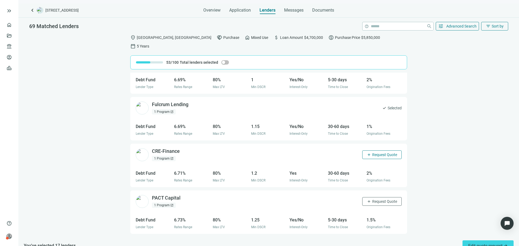
scroll to position [1758, 0]
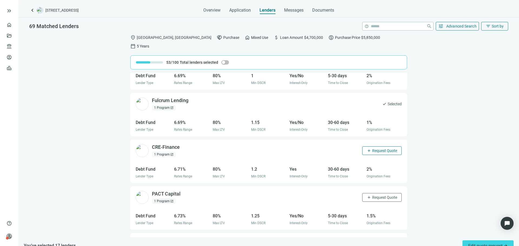
click at [380, 149] on span "Request Quote" at bounding box center [385, 151] width 25 height 4
click at [380, 193] on button "add Request Quote" at bounding box center [382, 197] width 39 height 9
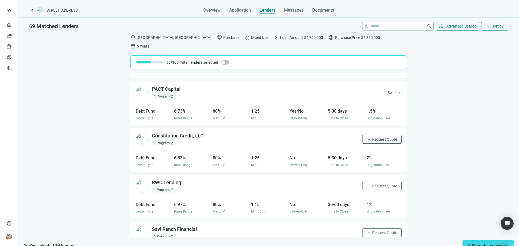
scroll to position [1866, 0]
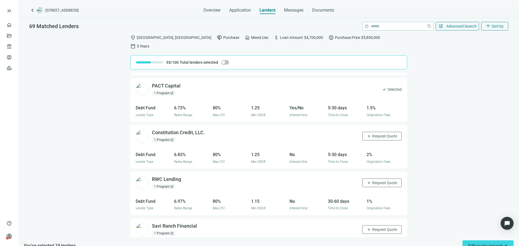
click at [380, 134] on span "Request Quote" at bounding box center [385, 136] width 25 height 4
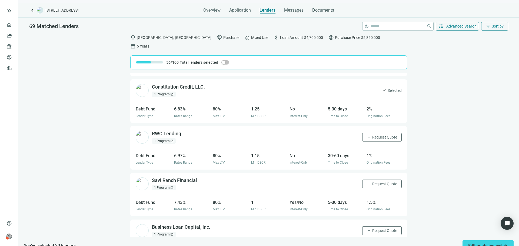
scroll to position [1947, 0]
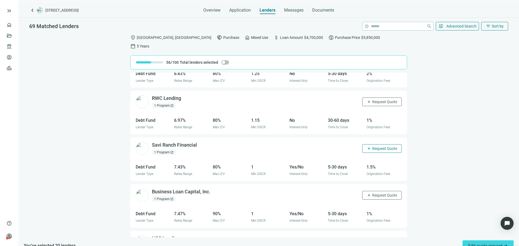
click at [383, 147] on span "Request Quote" at bounding box center [385, 149] width 25 height 4
click at [384, 193] on span "Request Quote" at bounding box center [385, 195] width 25 height 4
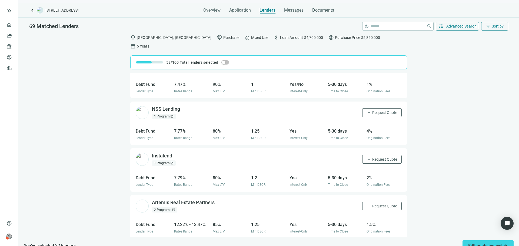
scroll to position [2083, 0]
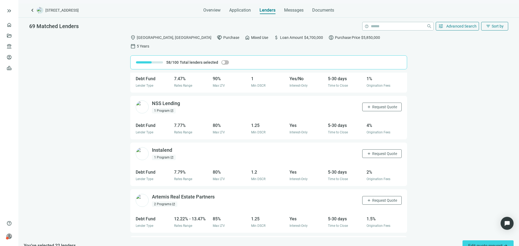
click at [381, 103] on button "add Request Quote" at bounding box center [382, 107] width 39 height 9
click at [385, 152] on span "Request Quote" at bounding box center [385, 154] width 25 height 4
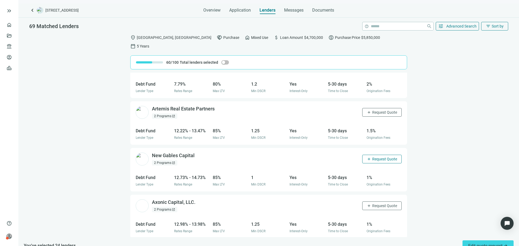
scroll to position [2172, 0]
drag, startPoint x: 378, startPoint y: 103, endPoint x: 377, endPoint y: 110, distance: 7.0
click at [378, 109] on span "Request Quote" at bounding box center [385, 111] width 25 height 4
click at [382, 156] on span "Request Quote" at bounding box center [385, 158] width 25 height 4
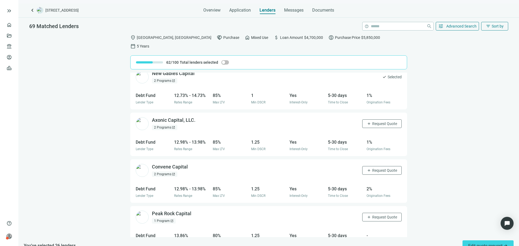
scroll to position [2280, 0]
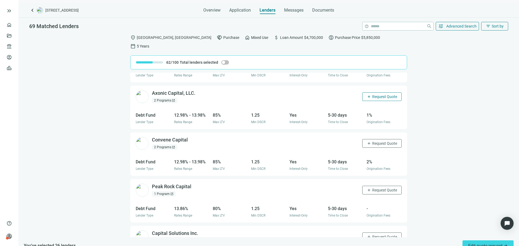
click at [383, 95] on span "Request Quote" at bounding box center [385, 97] width 25 height 4
click at [385, 141] on span "Request Quote" at bounding box center [385, 143] width 25 height 4
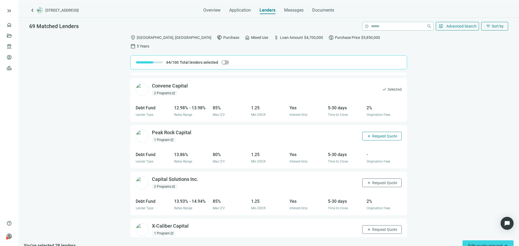
click at [384, 132] on button "add Request Quote" at bounding box center [382, 136] width 39 height 9
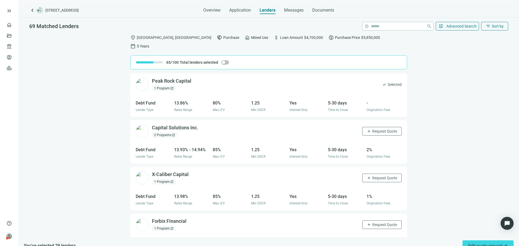
scroll to position [2388, 0]
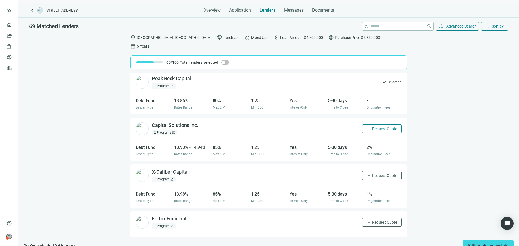
click at [385, 127] on span "Request Quote" at bounding box center [385, 129] width 25 height 4
click at [384, 174] on span "Request Quote" at bounding box center [385, 176] width 25 height 4
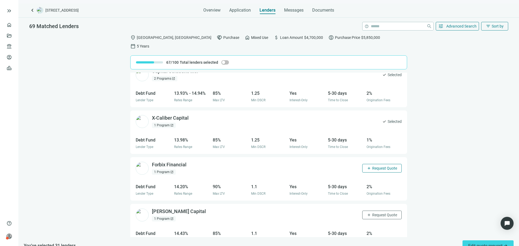
click at [384, 166] on span "Request Quote" at bounding box center [385, 168] width 25 height 4
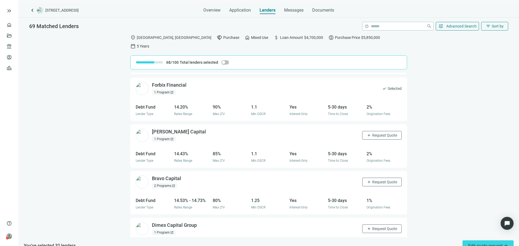
scroll to position [2524, 0]
click at [384, 130] on button "add Request Quote" at bounding box center [382, 134] width 39 height 9
click at [385, 179] on span "Request Quote" at bounding box center [385, 181] width 25 height 4
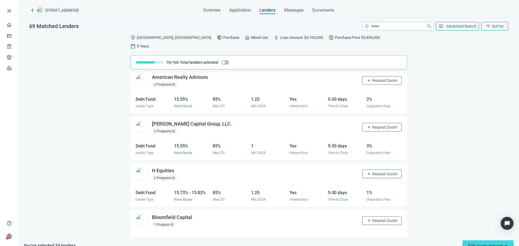
scroll to position [3061, 0]
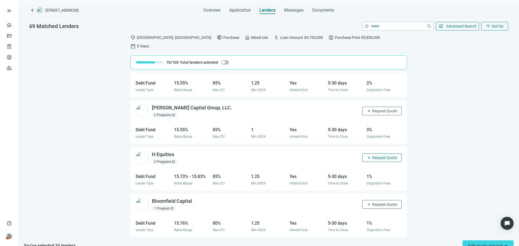
click at [386, 156] on span "Request Quote" at bounding box center [385, 158] width 25 height 4
drag, startPoint x: 377, startPoint y: 101, endPoint x: 375, endPoint y: 111, distance: 9.9
click at [377, 109] on span "Request Quote" at bounding box center [385, 111] width 25 height 4
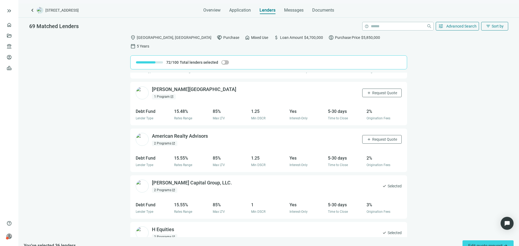
scroll to position [2980, 0]
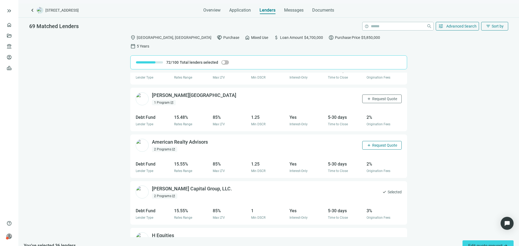
click at [376, 143] on span "Request Quote" at bounding box center [385, 145] width 25 height 4
click at [374, 95] on button "add Request Quote" at bounding box center [382, 99] width 39 height 9
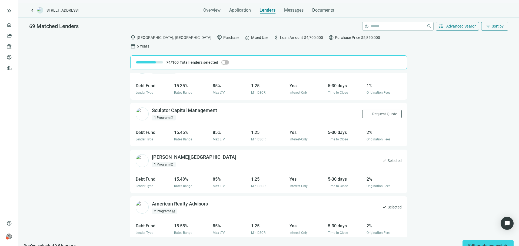
scroll to position [2926, 0]
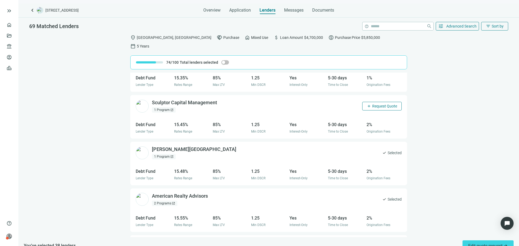
click at [373, 104] on span "Request Quote" at bounding box center [385, 106] width 25 height 4
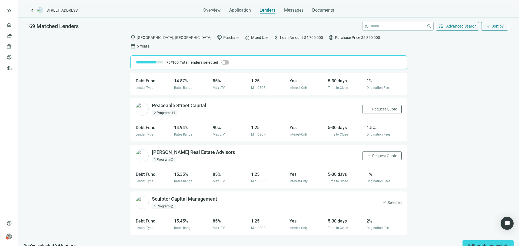
scroll to position [2845, 0]
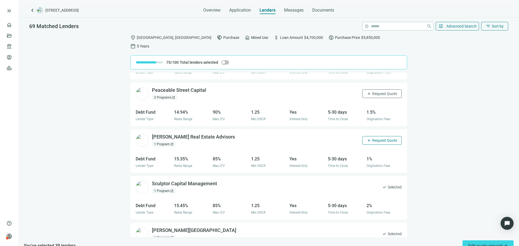
click at [378, 136] on button "add Request Quote" at bounding box center [382, 140] width 39 height 9
click at [379, 92] on span "Request Quote" at bounding box center [385, 94] width 25 height 4
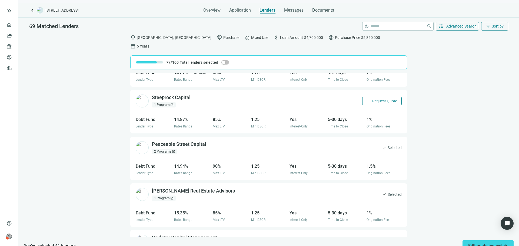
click at [377, 99] on span "Request Quote" at bounding box center [385, 101] width 25 height 4
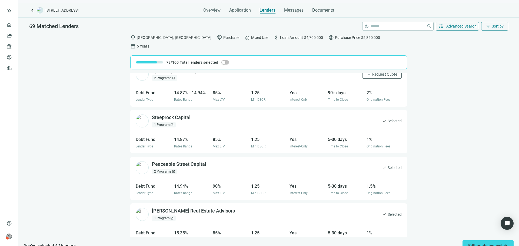
scroll to position [2709, 0]
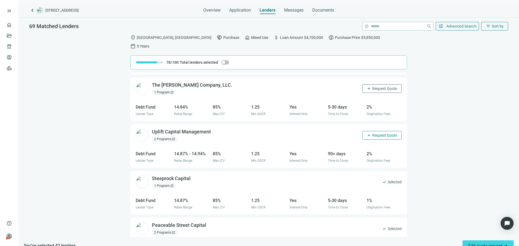
click at [379, 133] on span "Request Quote" at bounding box center [385, 135] width 25 height 4
click at [376, 87] on span "Request Quote" at bounding box center [385, 89] width 25 height 4
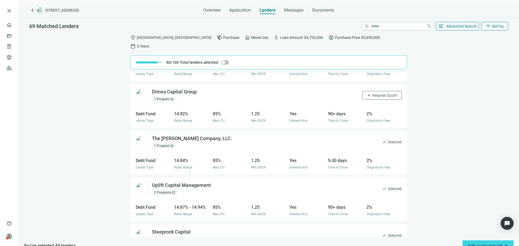
scroll to position [2655, 0]
click at [377, 94] on span "Request Quote" at bounding box center [385, 96] width 25 height 4
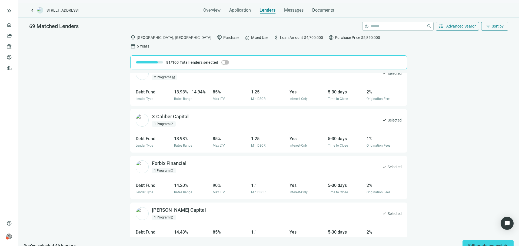
scroll to position [2331, 0]
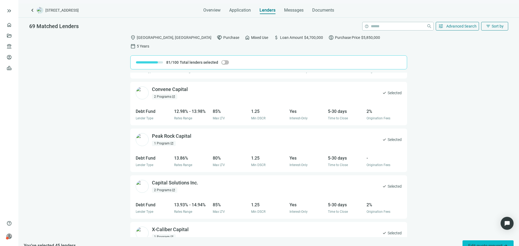
click at [479, 244] on span "Edit quote request arrow_forward" at bounding box center [489, 246] width 40 height 5
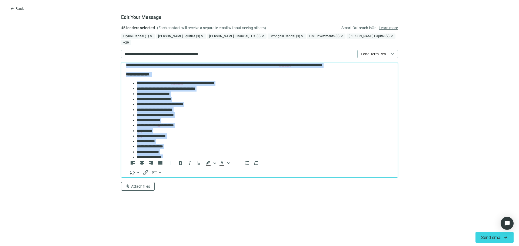
scroll to position [123, 0]
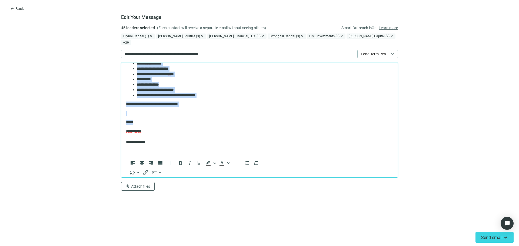
drag, startPoint x: 127, startPoint y: 79, endPoint x: 203, endPoint y: 119, distance: 85.9
click at [203, 119] on body "**********" at bounding box center [260, 50] width 268 height 208
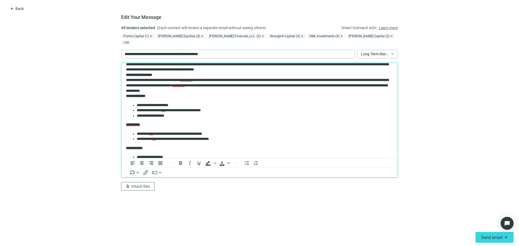
scroll to position [0, 0]
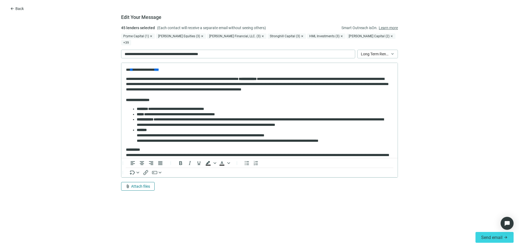
click at [146, 185] on span "Attach files" at bounding box center [140, 187] width 19 height 4
click at [147, 167] on button "Upload new" at bounding box center [150, 168] width 58 height 9
click at [139, 185] on span "Attach files" at bounding box center [140, 187] width 19 height 4
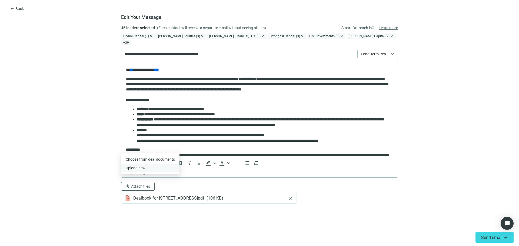
click at [157, 166] on button "Upload new" at bounding box center [150, 168] width 58 height 9
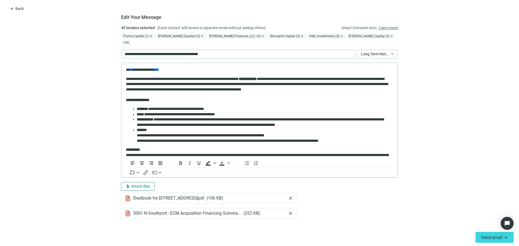
drag, startPoint x: 149, startPoint y: 185, endPoint x: 146, endPoint y: 182, distance: 4.5
click at [148, 185] on div "attach_file Attach files Dealbook for 3001 North Southport Avenue, Chicago, IL,…" at bounding box center [209, 200] width 176 height 37
click at [146, 185] on span "Attach files" at bounding box center [140, 187] width 19 height 4
click at [145, 159] on span "Сhoose from deal documents" at bounding box center [150, 159] width 49 height 4
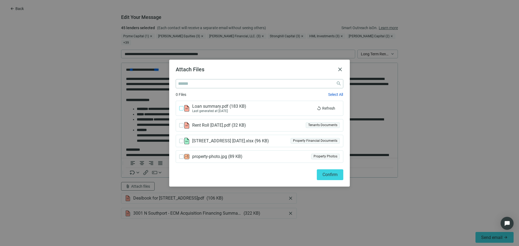
click at [183, 106] on label at bounding box center [181, 109] width 4 height 6
click at [331, 177] on span "Confirm" at bounding box center [330, 174] width 15 height 5
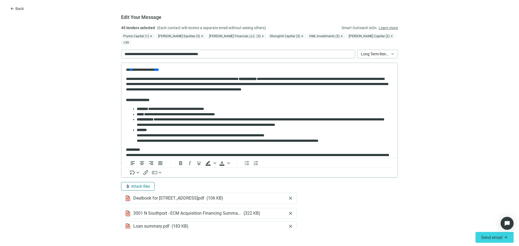
click at [134, 185] on span "Attach files" at bounding box center [140, 187] width 19 height 4
click at [154, 160] on span "Сhoose from deal documents" at bounding box center [147, 159] width 49 height 4
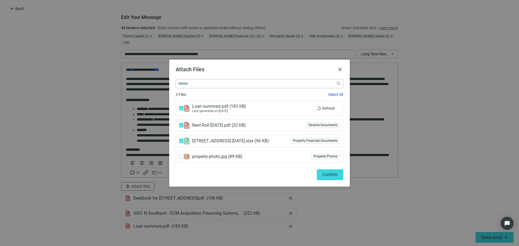
drag, startPoint x: 340, startPoint y: 175, endPoint x: 312, endPoint y: 174, distance: 27.1
click at [338, 174] on button "Confirm" at bounding box center [330, 175] width 27 height 11
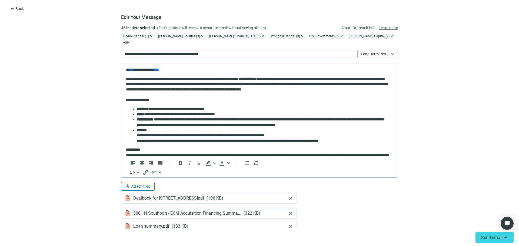
click at [131, 185] on span "Attach files" at bounding box center [140, 187] width 19 height 4
click at [142, 169] on span "Upload new" at bounding box center [133, 168] width 20 height 4
click at [486, 239] on span "Send email" at bounding box center [492, 237] width 21 height 5
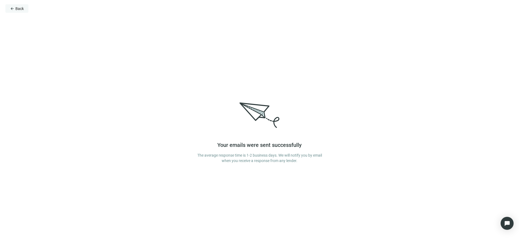
click at [20, 6] on span "Back" at bounding box center [19, 8] width 8 height 4
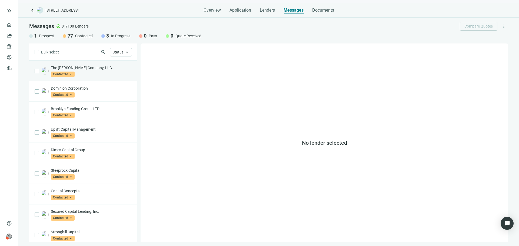
click at [108, 68] on p "The Wolff Company, LLC." at bounding box center [91, 67] width 81 height 5
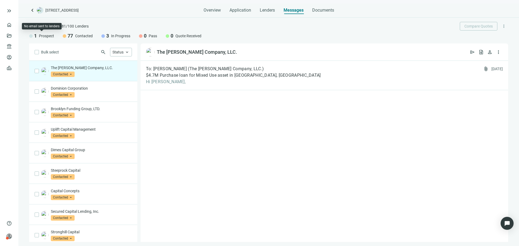
click at [33, 37] on div "1 Prospect" at bounding box center [41, 36] width 25 height 6
click at [130, 52] on div "Status keyboard_arrow_up" at bounding box center [121, 52] width 22 height 9
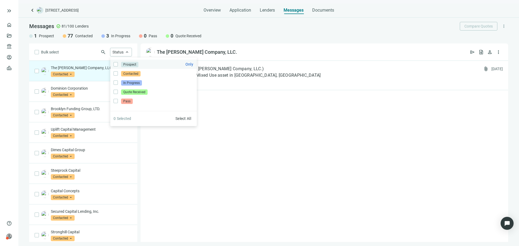
click at [127, 65] on span "Prospect" at bounding box center [129, 64] width 17 height 5
click at [226, 50] on div "The Wolff Company, LLC. open_in_new send request_quote person more_vert" at bounding box center [325, 52] width 368 height 17
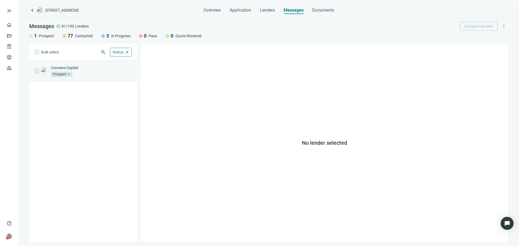
click at [109, 68] on p "Convene Capital" at bounding box center [91, 67] width 81 height 5
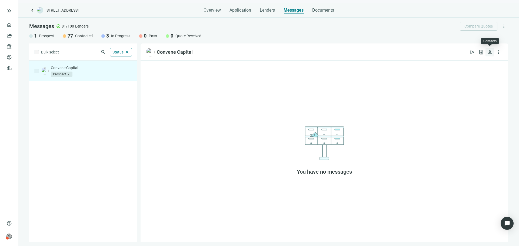
click at [489, 53] on span "person" at bounding box center [490, 52] width 5 height 5
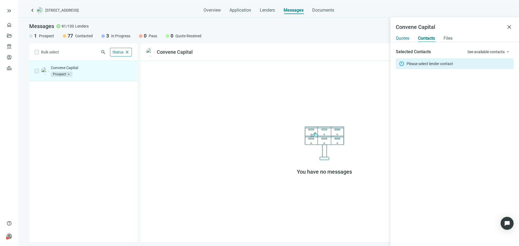
click at [404, 40] on span "Quotes" at bounding box center [403, 38] width 14 height 5
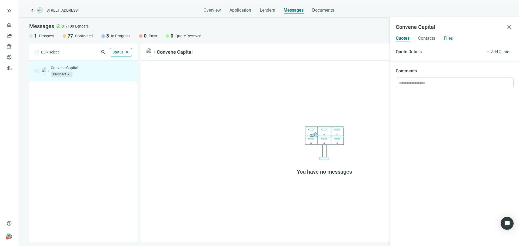
click at [452, 39] on span "Files" at bounding box center [448, 38] width 9 height 5
click at [428, 38] on span "Contacts" at bounding box center [426, 38] width 17 height 5
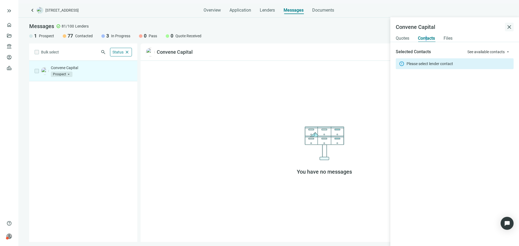
click at [510, 26] on span "close" at bounding box center [509, 27] width 6 height 6
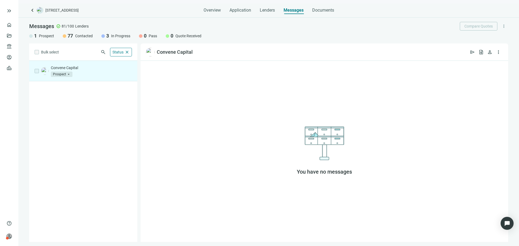
click at [138, 49] on div "Bulk select search Status close Prospect Only Contacted Only In Progress Only Q…" at bounding box center [268, 143] width 501 height 199
click at [129, 50] on span "close" at bounding box center [127, 52] width 5 height 5
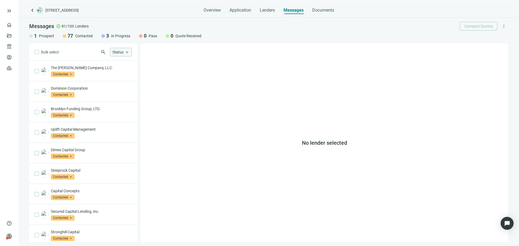
click at [34, 11] on span "keyboard_arrow_left" at bounding box center [32, 10] width 6 height 6
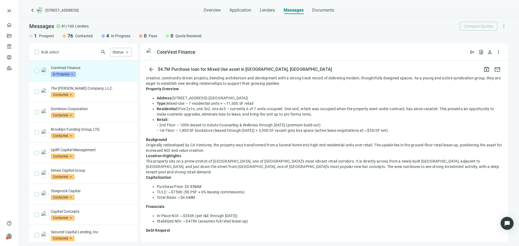
scroll to position [189, 0]
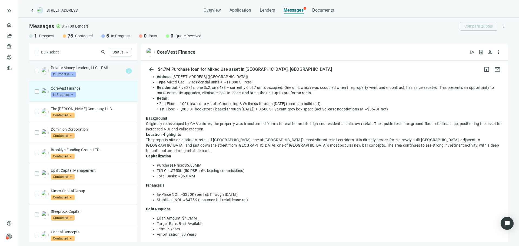
click at [95, 64] on div "Private Money Lenders, LLC. | PML In Progress arrow_drop_down 1" at bounding box center [83, 71] width 108 height 21
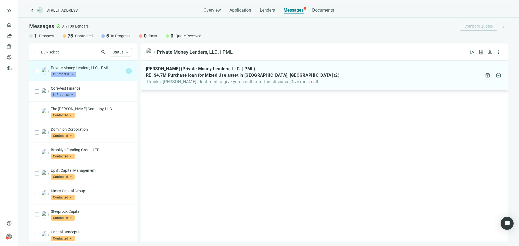
click at [206, 82] on span "Thanks, Asher. Just tried to give you a call to further discuss. Give me a call" at bounding box center [243, 81] width 194 height 5
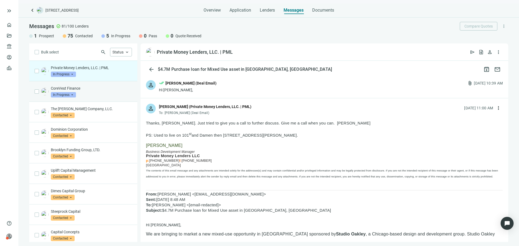
click at [111, 98] on div "CoreVest Finance In Progress arrow_drop_down" at bounding box center [83, 91] width 108 height 21
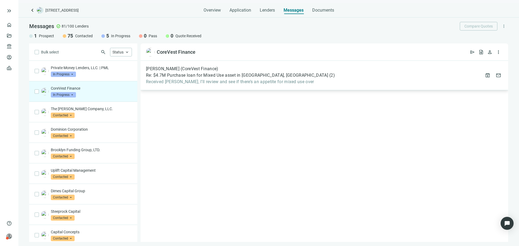
click at [218, 89] on div "Patrick Lyons (CoreVest Finance) Re: $4.7M Purchase loan for Mixed Use asset in…" at bounding box center [325, 75] width 368 height 29
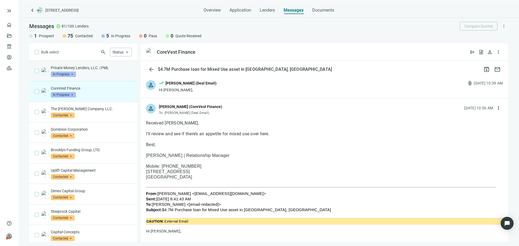
click at [103, 74] on div "Private Money Lenders, LLC. | PML In Progress arrow_drop_down" at bounding box center [91, 71] width 81 height 12
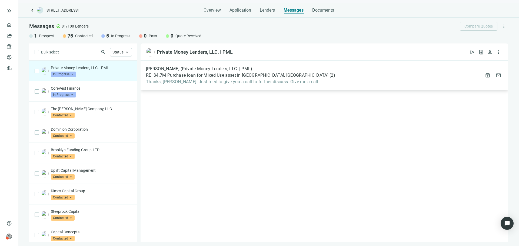
click at [197, 78] on span "RE: $4.7M Purchase loan for Mixed Use asset in Chicago, IL" at bounding box center [237, 75] width 183 height 5
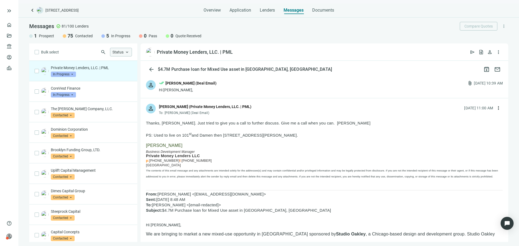
click at [122, 52] on span "Status" at bounding box center [118, 52] width 11 height 4
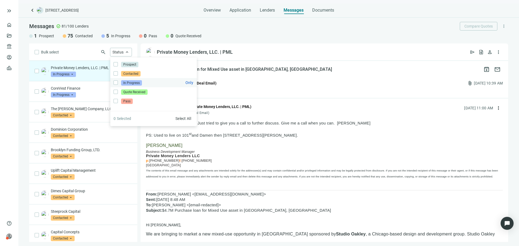
click at [130, 82] on span "In Progress" at bounding box center [131, 82] width 21 height 5
click at [193, 83] on span "Only" at bounding box center [190, 83] width 8 height 4
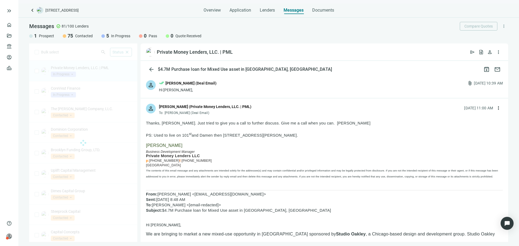
click at [225, 82] on div "person done_all Asher Motew (Deal Email) Hi Brian, attach_file 09.17.2025, 10:3…" at bounding box center [325, 86] width 368 height 23
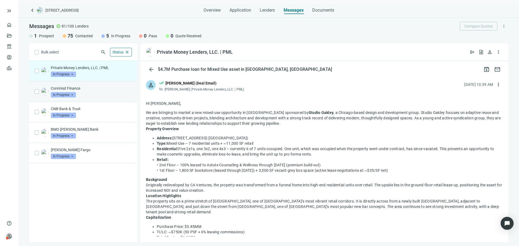
click at [103, 97] on div "CoreVest Finance In Progress arrow_drop_down" at bounding box center [91, 92] width 81 height 12
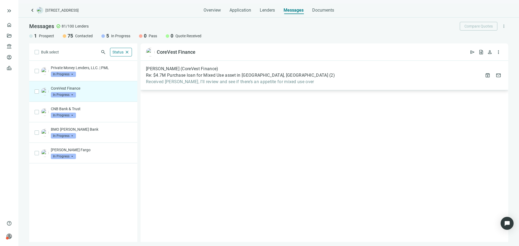
click at [197, 89] on div "Patrick Lyons (CoreVest Finance) Re: $4.7M Purchase loan for Mixed Use asset in…" at bounding box center [325, 75] width 368 height 29
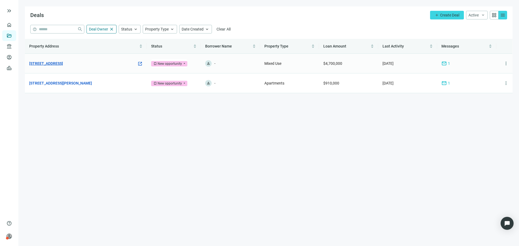
click at [63, 62] on link "[STREET_ADDRESS]" at bounding box center [46, 64] width 34 height 6
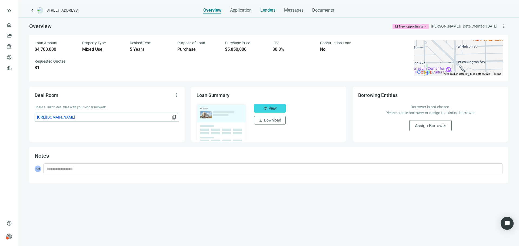
click at [269, 9] on span "Lenders" at bounding box center [268, 10] width 15 height 5
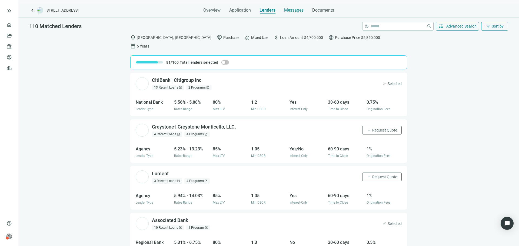
click at [300, 11] on span "Messages" at bounding box center [293, 10] width 19 height 5
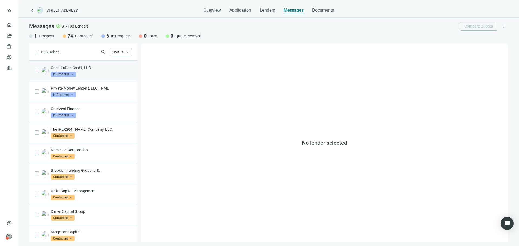
click at [95, 78] on div "Constitution Credit, LLC. In Progress arrow_drop_down" at bounding box center [83, 71] width 108 height 21
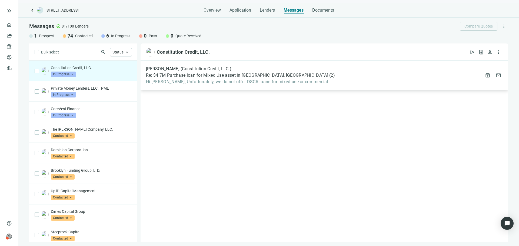
click at [219, 83] on span "Hi Asher, Unfortunately, we do not offer DSCR loans for mixed-use or commercial" at bounding box center [240, 81] width 189 height 5
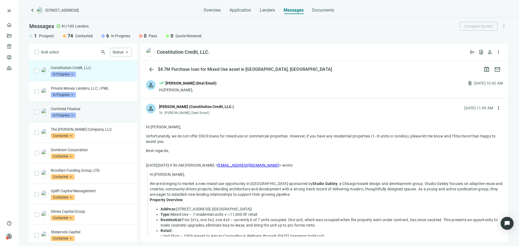
click at [105, 104] on div "CoreVest Finance In Progress arrow_drop_down" at bounding box center [83, 112] width 108 height 21
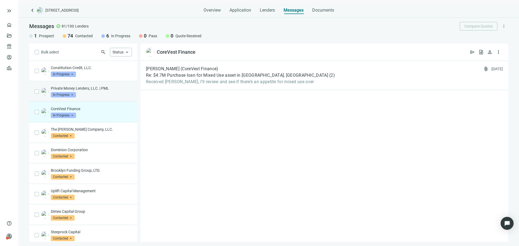
click at [103, 90] on p "Private Money Lenders, LLC. | PML" at bounding box center [91, 88] width 81 height 5
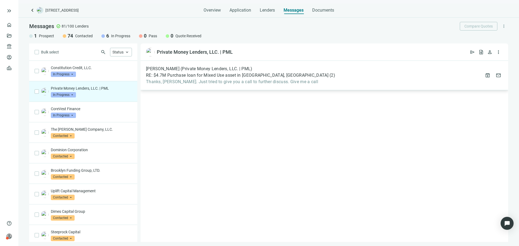
click at [212, 87] on div "Brian Buckley (Private Money Lenders, LLC. | PML) RE: $4.7M Purchase loan for M…" at bounding box center [325, 75] width 368 height 29
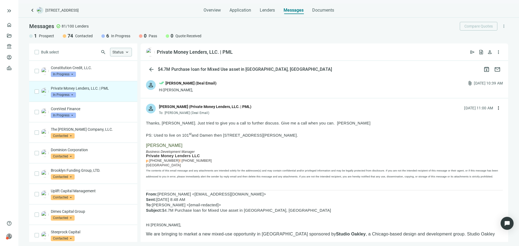
click at [119, 54] on span "Status" at bounding box center [118, 52] width 11 height 4
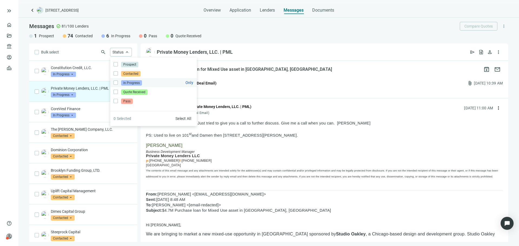
click at [118, 83] on span "In Progress Only" at bounding box center [131, 83] width 26 height 6
click at [187, 83] on span "Only" at bounding box center [190, 83] width 8 height 4
click at [278, 34] on div "1 Prospect 74 Contacted 6 In Progress 0 Pass 0 Quote Received" at bounding box center [268, 36] width 479 height 6
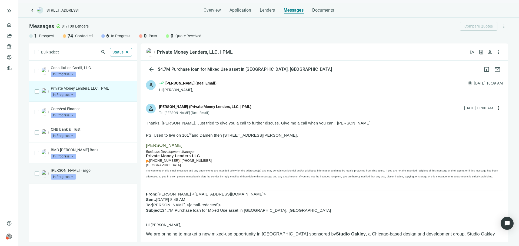
click at [101, 172] on p "[PERSON_NAME] Fargo" at bounding box center [91, 170] width 81 height 5
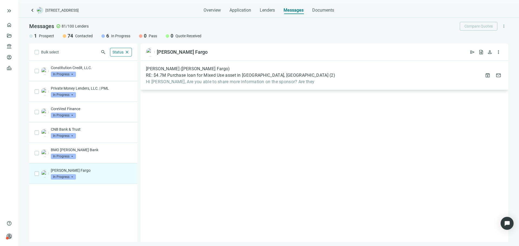
click at [182, 81] on span "Hi Asher, Are you able to share more information on the sponsor? Are they" at bounding box center [240, 81] width 189 height 5
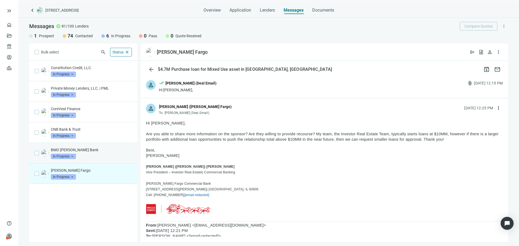
click at [113, 151] on p "BMO [PERSON_NAME] Bank" at bounding box center [91, 149] width 81 height 5
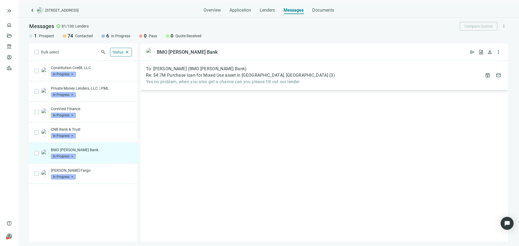
click at [205, 87] on div "To: Thomas Miller (BMO Harris Bank) Re: $4.7M Purchase loan for Mixed Use asset…" at bounding box center [325, 75] width 368 height 29
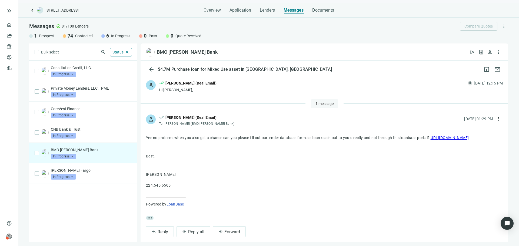
click at [317, 100] on button "1 message" at bounding box center [324, 104] width 27 height 9
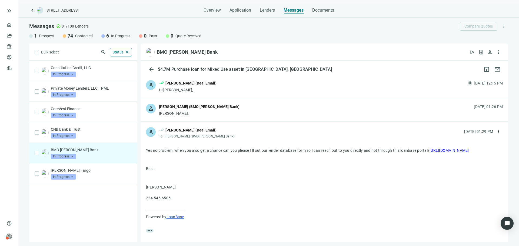
click at [180, 112] on div "Asher," at bounding box center [199, 113] width 81 height 5
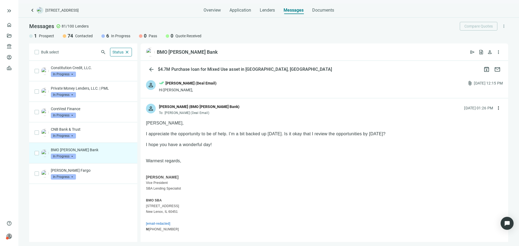
scroll to position [27, 0]
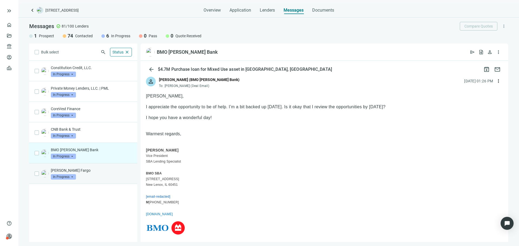
click at [105, 175] on div "Wells Fargo In Progress arrow_drop_down" at bounding box center [91, 174] width 81 height 12
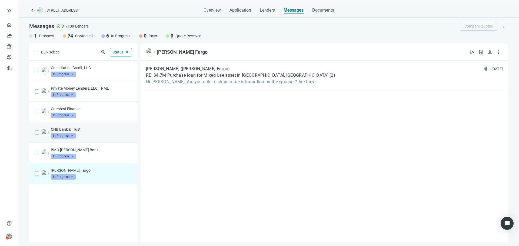
click at [103, 135] on div "CNB Bank & Trust In Progress arrow_drop_down" at bounding box center [91, 133] width 81 height 12
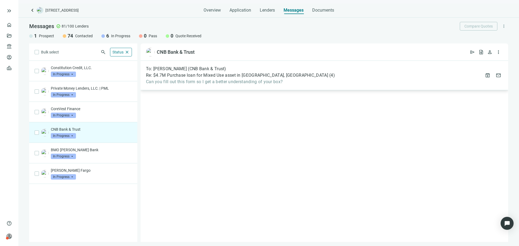
click at [239, 84] on span "Can you fill out this form so I get a better understanding of your box?" at bounding box center [240, 81] width 189 height 5
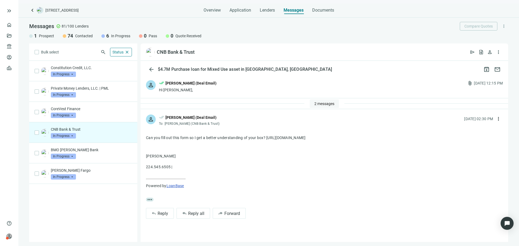
click at [325, 102] on span "2 messages" at bounding box center [325, 104] width 20 height 4
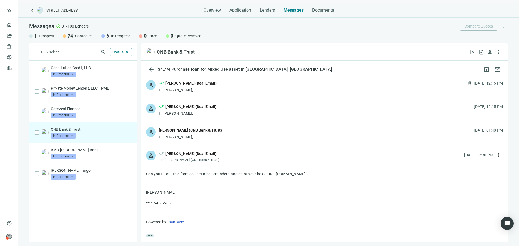
click at [239, 132] on div "person Matthew Slightom (CNB Bank & Trust) Hi Asher, 09.16.2025, 01:48 PM" at bounding box center [325, 133] width 368 height 23
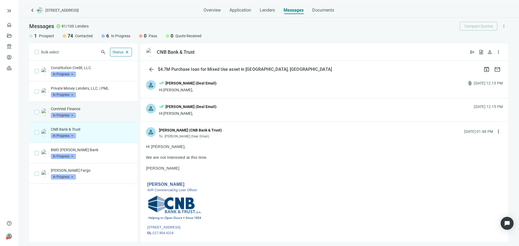
click at [85, 113] on div "CoreVest Finance In Progress arrow_drop_down" at bounding box center [91, 112] width 81 height 12
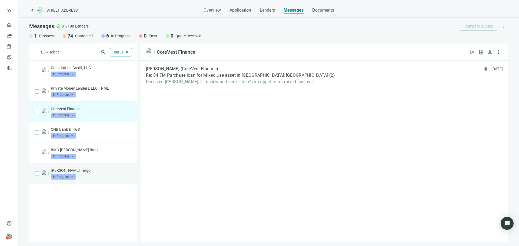
click at [100, 171] on p "[PERSON_NAME] Fargo" at bounding box center [91, 170] width 81 height 5
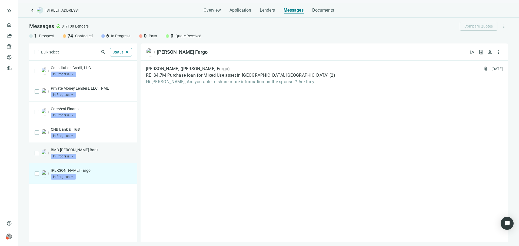
click at [109, 157] on div "BMO Harris Bank In Progress arrow_drop_down" at bounding box center [91, 153] width 81 height 12
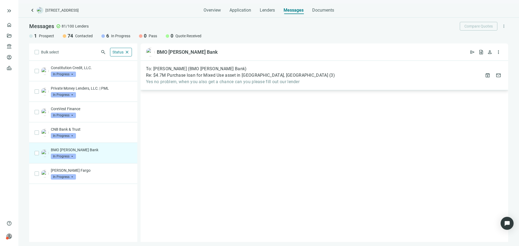
click at [199, 85] on div "To: Thomas Miller (BMO Harris Bank) Re: $4.7M Purchase loan for Mixed Use asset…" at bounding box center [325, 75] width 368 height 29
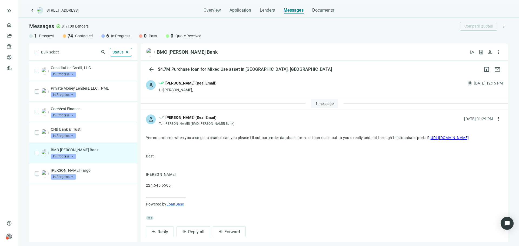
click at [327, 102] on span "1 message" at bounding box center [325, 104] width 18 height 4
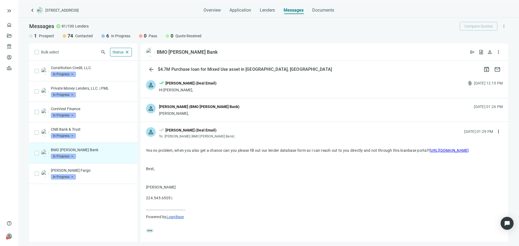
click at [180, 115] on div "Asher," at bounding box center [199, 113] width 81 height 5
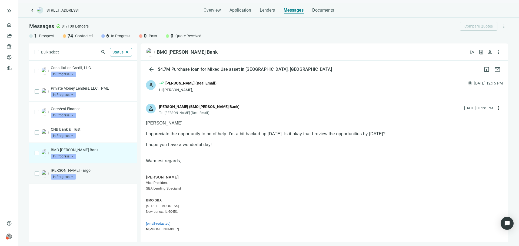
click at [118, 171] on p "Wells Fargo" at bounding box center [91, 170] width 81 height 5
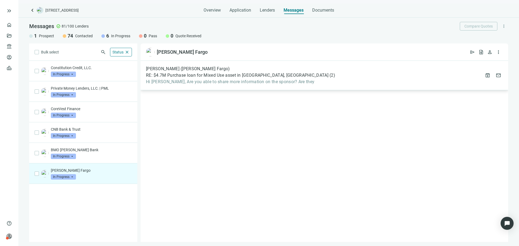
click at [234, 80] on span "Hi Asher, Are you able to share more information on the sponsor? Are they" at bounding box center [240, 81] width 189 height 5
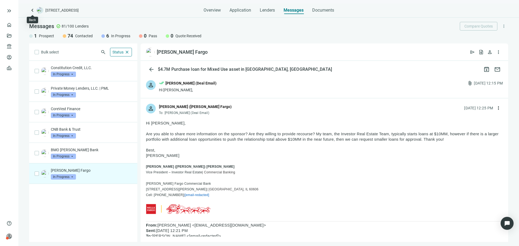
click at [34, 9] on span "keyboard_arrow_left" at bounding box center [32, 10] width 6 height 6
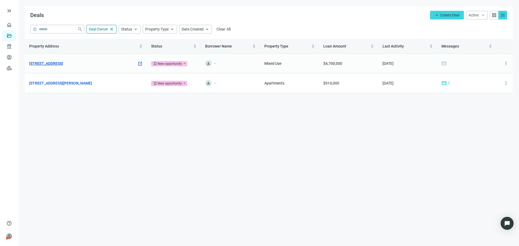
click at [63, 65] on link "[STREET_ADDRESS]" at bounding box center [46, 64] width 34 height 6
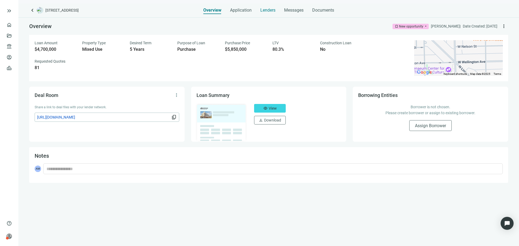
click at [270, 12] on span "Lenders" at bounding box center [268, 10] width 15 height 5
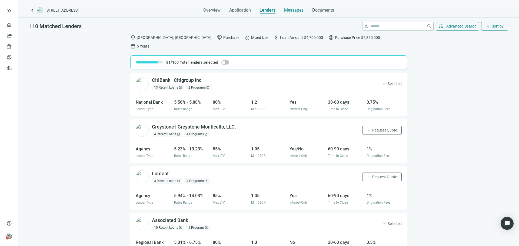
click at [290, 10] on span "Messages" at bounding box center [293, 10] width 19 height 5
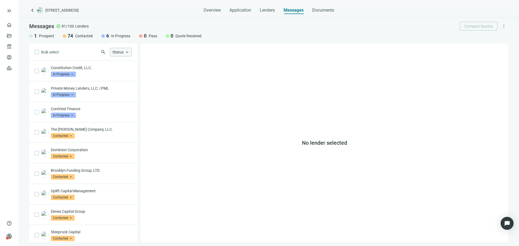
click at [119, 53] on span "Status" at bounding box center [118, 52] width 11 height 4
click at [131, 81] on span "In Progress" at bounding box center [131, 82] width 21 height 5
click at [192, 83] on span "Only" at bounding box center [190, 83] width 8 height 4
click at [208, 73] on div "No lender selected" at bounding box center [325, 143] width 368 height 199
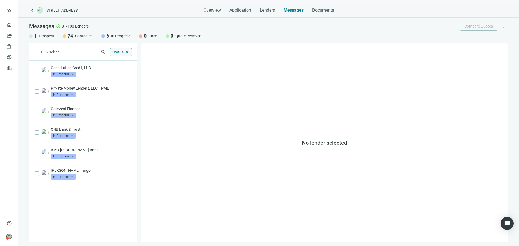
click at [116, 53] on span "Status" at bounding box center [118, 52] width 11 height 4
click at [146, 74] on label "Contacted Only" at bounding box center [153, 73] width 87 height 9
click at [163, 81] on label "In Progress Only" at bounding box center [153, 82] width 87 height 9
click at [190, 73] on span "Only" at bounding box center [190, 73] width 8 height 4
click at [212, 71] on div "No lender selected" at bounding box center [325, 143] width 368 height 199
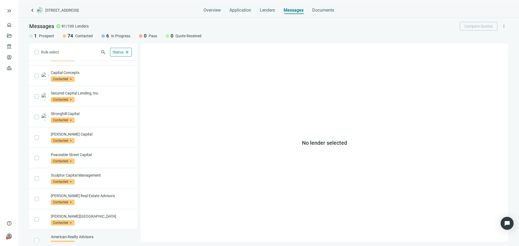
scroll to position [247, 0]
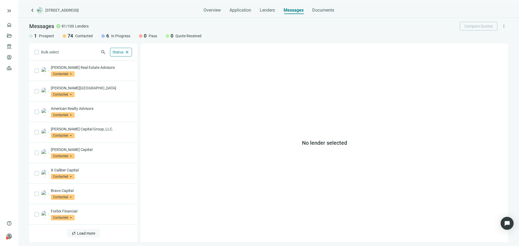
click at [89, 235] on span "Load more" at bounding box center [86, 234] width 18 height 4
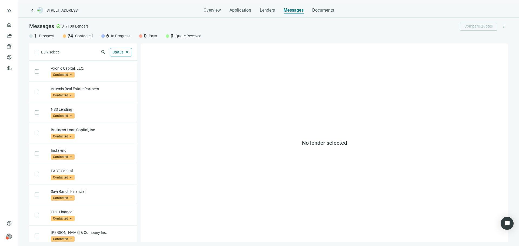
scroll to position [664, 0]
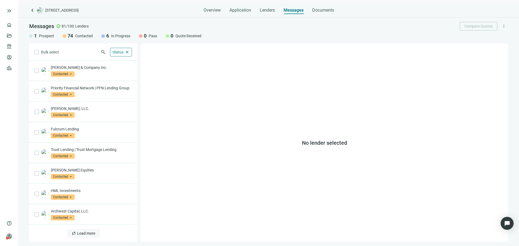
click at [88, 233] on span "Load more" at bounding box center [86, 234] width 18 height 4
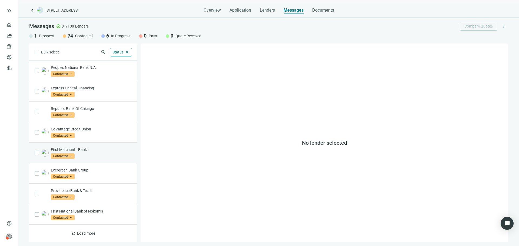
scroll to position [1080, 0]
click at [89, 234] on span "Load more" at bounding box center [86, 234] width 18 height 4
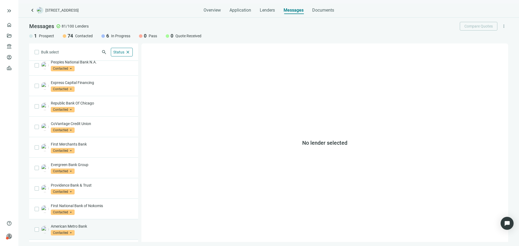
scroll to position [1351, 0]
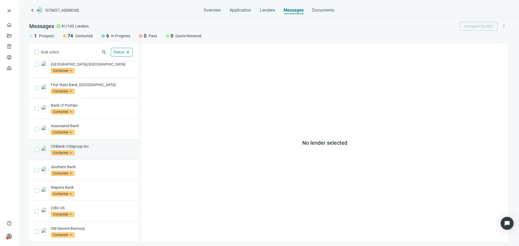
click at [96, 157] on div "CitiBank | Citigroup Inc Contacted arrow_drop_down" at bounding box center [83, 150] width 109 height 21
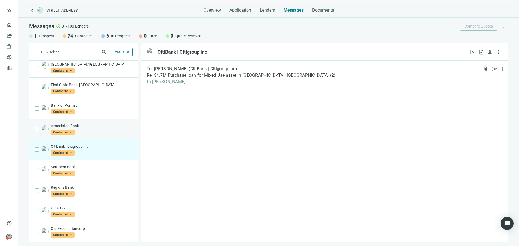
click at [85, 130] on div "Associated Bank Contacted arrow_drop_down" at bounding box center [92, 129] width 82 height 12
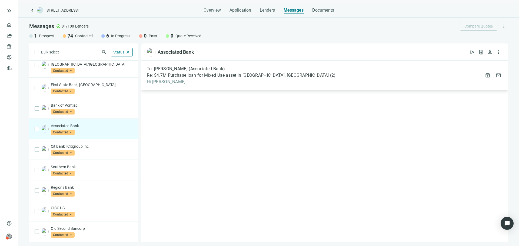
click at [346, 88] on div "To: [PERSON_NAME] (Associated Bank) Re: $4.7M Purchase loan for Mixed Use asset…" at bounding box center [324, 75] width 367 height 29
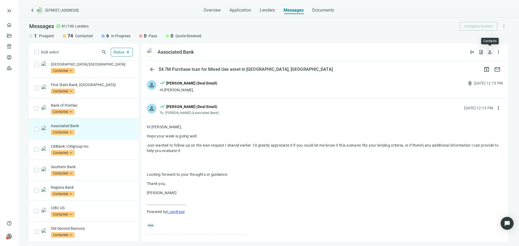
click at [492, 55] on span "person" at bounding box center [490, 52] width 5 height 5
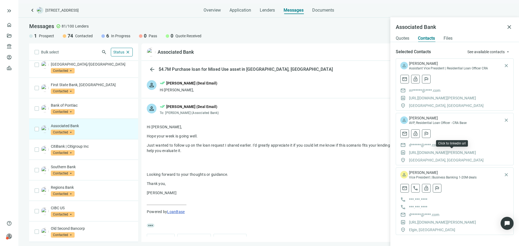
scroll to position [2, 0]
click at [485, 50] on span "See available contacts" at bounding box center [486, 50] width 37 height 4
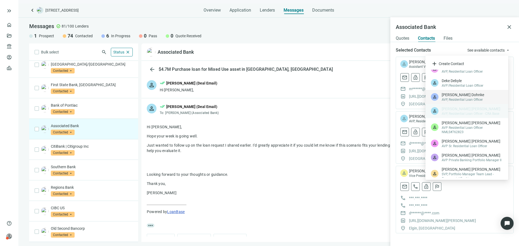
scroll to position [77, 0]
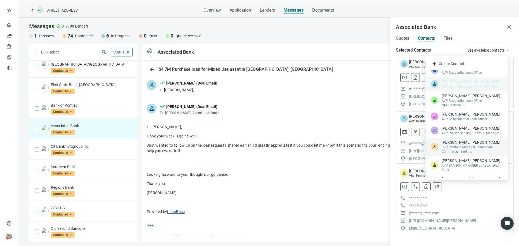
click at [472, 152] on span "SVP, Portfolio Manager Team Lead - Commercial Banking" at bounding box center [472, 149] width 61 height 9
click at [473, 151] on span "SVP, Portfolio Manager Team Lead - Commercial Banking" at bounding box center [472, 149] width 61 height 9
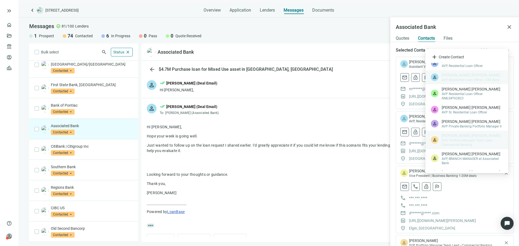
scroll to position [56, 0]
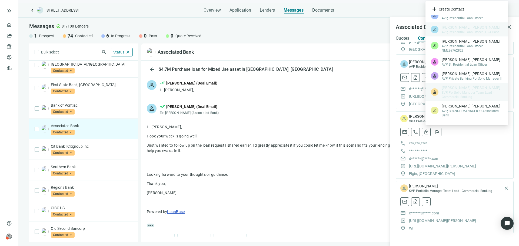
click at [444, 199] on div "mail lock_open 30/30 monthly credits left Revealing contact details will use 1 …" at bounding box center [455, 202] width 109 height 9
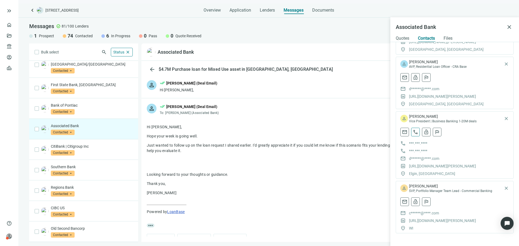
click at [417, 136] on button "call" at bounding box center [415, 132] width 9 height 9
click at [411, 155] on span "Call Cell phone" at bounding box center [399, 154] width 24 height 5
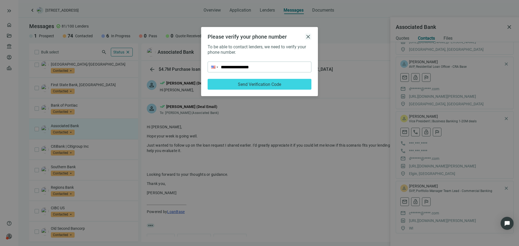
click at [307, 37] on span "close" at bounding box center [308, 37] width 6 height 6
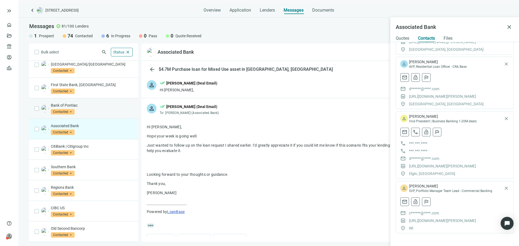
click at [94, 111] on div "Bank of Pontiac Contacted arrow_drop_down" at bounding box center [92, 109] width 82 height 12
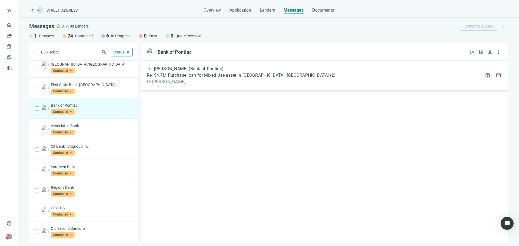
click at [243, 81] on span "Hi [PERSON_NAME]," at bounding box center [241, 81] width 189 height 5
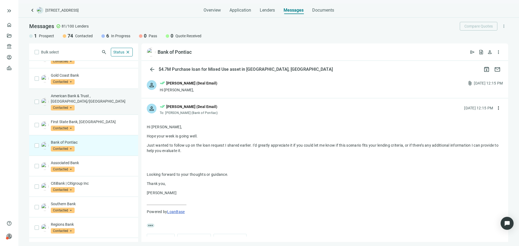
scroll to position [1297, 0]
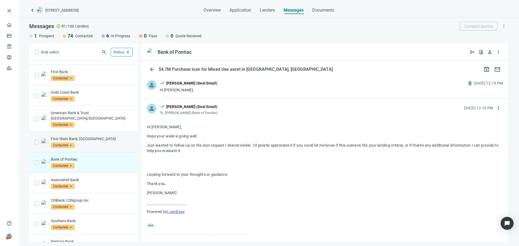
click at [104, 150] on div "First State Bank, IL Contacted arrow_drop_down" at bounding box center [83, 142] width 109 height 21
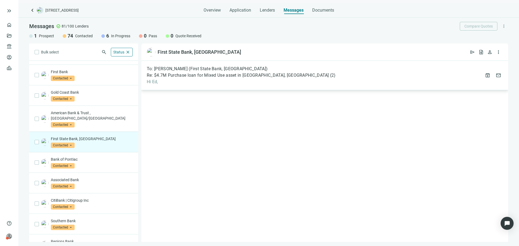
click at [208, 85] on div "To: Ed Michels (First State Bank, IL) Re: $4.7M Purchase loan for Mixed Use ass…" at bounding box center [324, 75] width 367 height 29
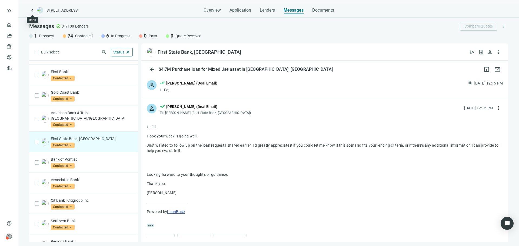
click at [35, 12] on span "keyboard_arrow_left" at bounding box center [32, 10] width 6 height 6
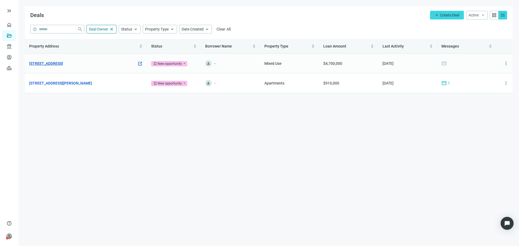
click at [63, 65] on link "[STREET_ADDRESS]" at bounding box center [46, 64] width 34 height 6
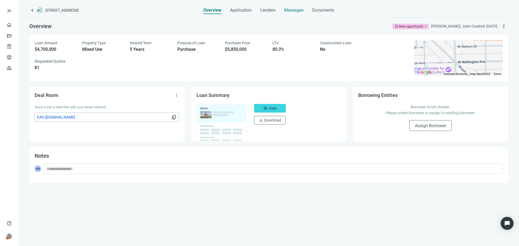
click at [301, 8] on span "Messages" at bounding box center [293, 10] width 19 height 5
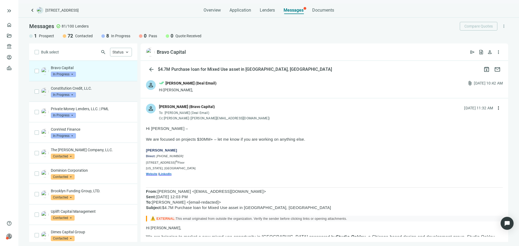
click at [98, 97] on div "Constitution Credit, LLC. In Progress arrow_drop_down" at bounding box center [91, 92] width 81 height 12
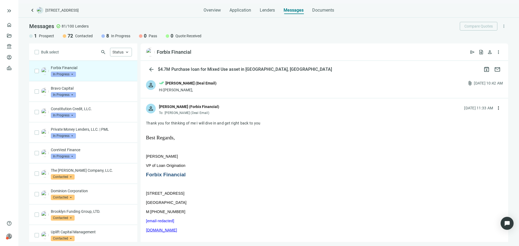
click at [187, 91] on div "Hi [PERSON_NAME]," at bounding box center [188, 89] width 58 height 5
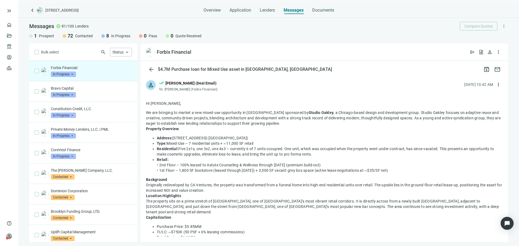
click at [35, 11] on span "keyboard_arrow_left" at bounding box center [32, 10] width 6 height 6
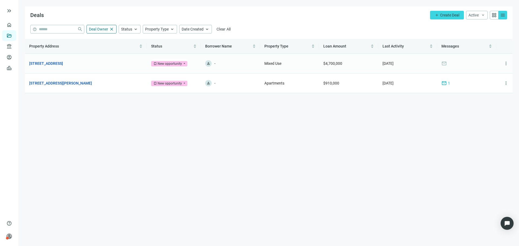
click at [71, 67] on td "[STREET_ADDRESS] open_in_new" at bounding box center [86, 64] width 122 height 20
click at [63, 65] on link "[STREET_ADDRESS]" at bounding box center [46, 64] width 34 height 6
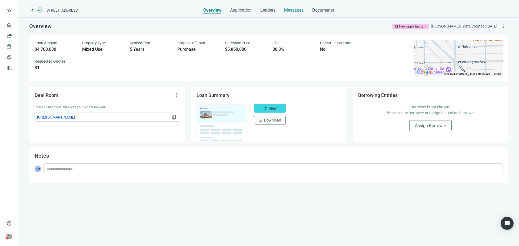
click at [285, 12] on span "Messages" at bounding box center [293, 10] width 19 height 5
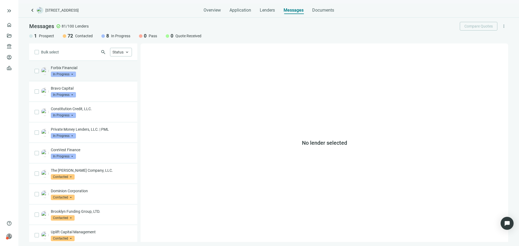
click at [106, 77] on div "Forbix Financial In Progress arrow_drop_down" at bounding box center [83, 71] width 108 height 21
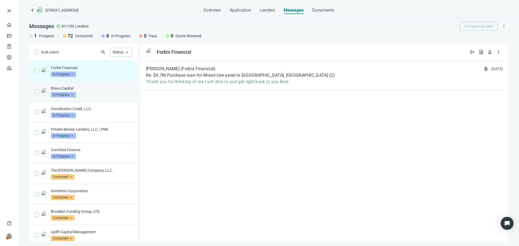
click at [105, 89] on p "Bravo Capital" at bounding box center [91, 88] width 81 height 5
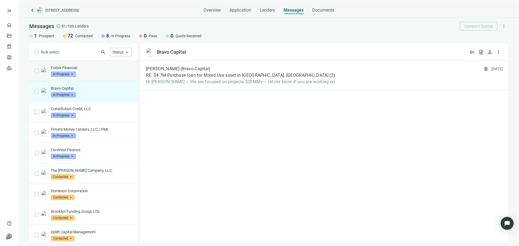
click at [103, 73] on div "Forbix Financial In Progress arrow_drop_down" at bounding box center [91, 71] width 81 height 12
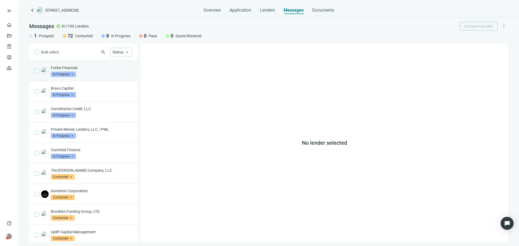
click at [84, 77] on div "Forbix Financial In Progress arrow_drop_down" at bounding box center [83, 71] width 108 height 21
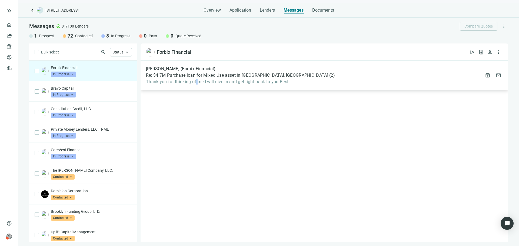
click at [197, 87] on div "[PERSON_NAME] (Forbix Financial) Re: $4.7M Purchase loan for Mixed Use asset in…" at bounding box center [325, 75] width 368 height 29
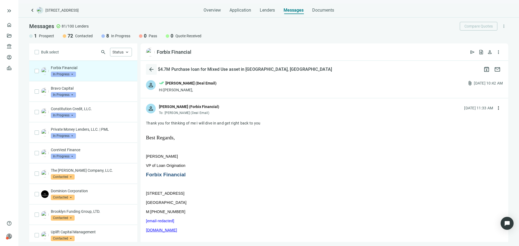
click at [151, 72] on span "arrow_back" at bounding box center [151, 69] width 6 height 6
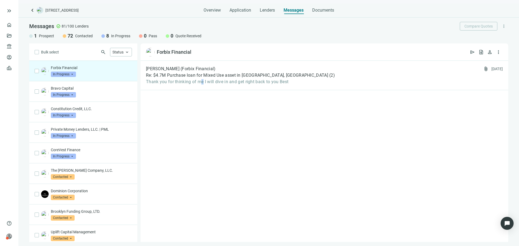
click at [202, 104] on div "[PERSON_NAME] (Forbix Financial) Re: $4.7M Purchase loan for Mixed Use asset in…" at bounding box center [325, 152] width 368 height 182
click at [201, 103] on div "[PERSON_NAME] (Forbix Financial) Re: $4.7M Purchase loan for Mixed Use asset in…" at bounding box center [325, 152] width 368 height 182
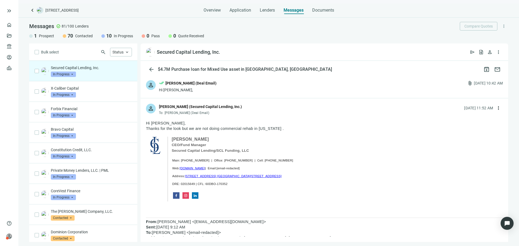
click at [67, 76] on span "In Progress" at bounding box center [63, 74] width 25 height 5
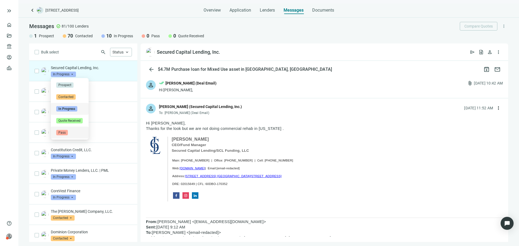
click at [76, 132] on div "Pass" at bounding box center [69, 132] width 27 height 5
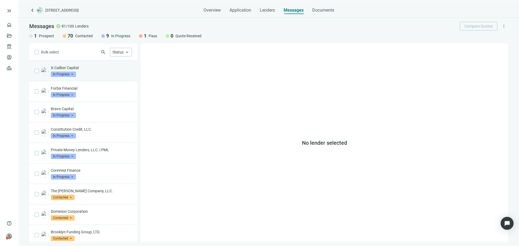
click at [93, 71] on div "X-Caliber Capital In Progress arrow_drop_down" at bounding box center [91, 71] width 81 height 12
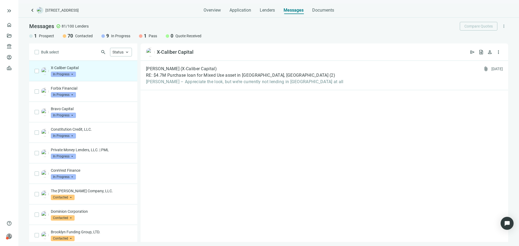
click at [68, 74] on span "In Progress" at bounding box center [63, 74] width 25 height 5
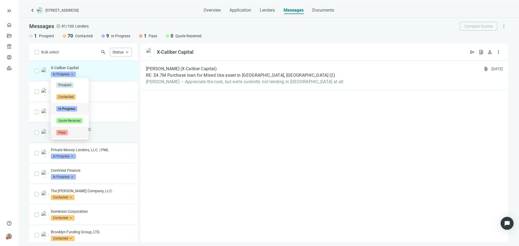
click at [75, 133] on div "Pass" at bounding box center [69, 132] width 27 height 5
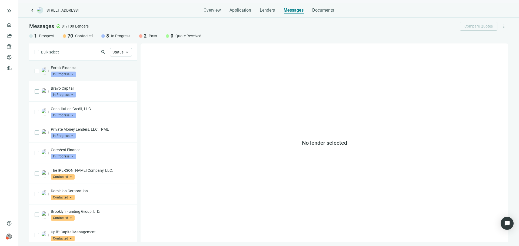
click at [96, 76] on div "Forbix Financial In Progress arrow_drop_down" at bounding box center [91, 71] width 81 height 12
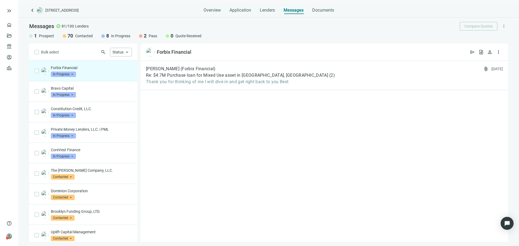
click at [64, 77] on span "In Progress" at bounding box center [63, 74] width 25 height 8
click at [94, 75] on div "Forbix Financial In Progress arrow_drop_down contacted in_progress quote_receiv…" at bounding box center [91, 71] width 81 height 12
click at [88, 90] on p "Bravo Capital" at bounding box center [91, 88] width 81 height 5
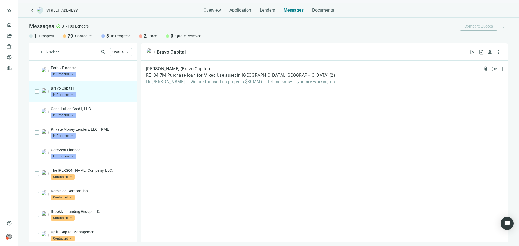
click at [70, 94] on span "In Progress" at bounding box center [63, 94] width 25 height 5
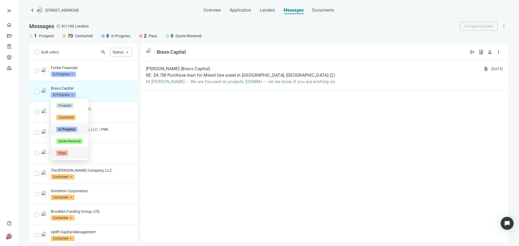
click at [76, 153] on div "Pass" at bounding box center [69, 153] width 27 height 5
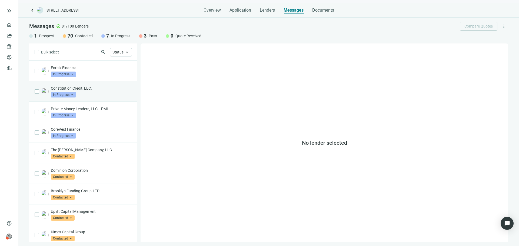
click at [97, 95] on div "Constitution Credit, LLC. In Progress arrow_drop_down" at bounding box center [91, 92] width 81 height 12
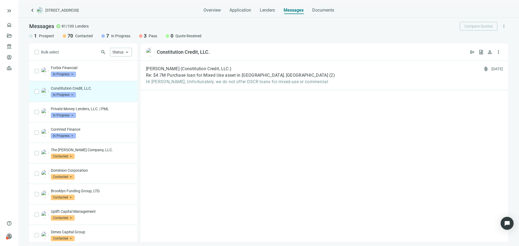
click at [67, 95] on span "In Progress" at bounding box center [63, 94] width 25 height 5
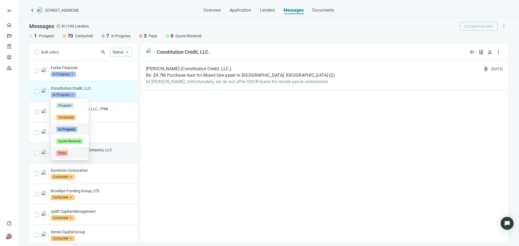
click at [75, 154] on div "Pass" at bounding box center [69, 153] width 27 height 5
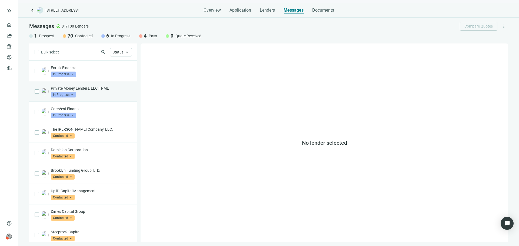
click at [95, 96] on div "Private Money Lenders, LLC. | PML In Progress arrow_drop_down" at bounding box center [91, 92] width 81 height 12
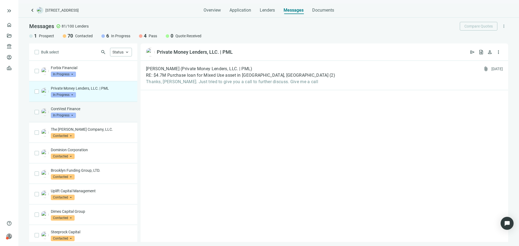
click at [95, 113] on div "CoreVest Finance In Progress arrow_drop_down" at bounding box center [91, 112] width 81 height 12
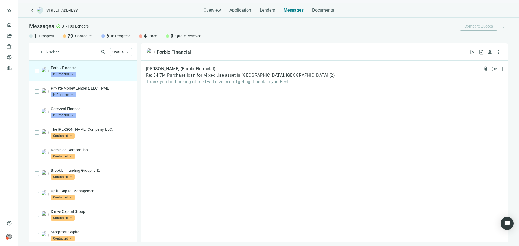
click at [32, 12] on span "keyboard_arrow_left" at bounding box center [32, 10] width 6 height 6
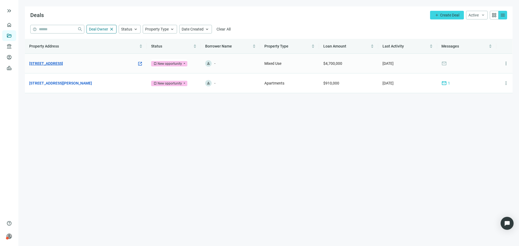
click at [63, 64] on link "[STREET_ADDRESS]" at bounding box center [46, 64] width 34 height 6
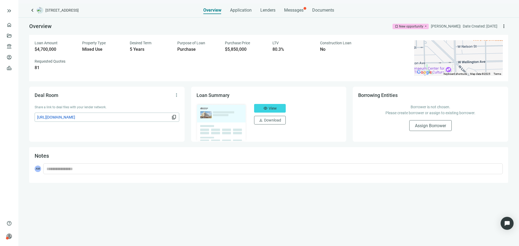
click at [287, 15] on div "keyboard_arrow_left [STREET_ADDRESS] Overview Application Lenders Messages Docu…" at bounding box center [268, 124] width 501 height 243
click at [303, 9] on span "Messages" at bounding box center [293, 10] width 19 height 5
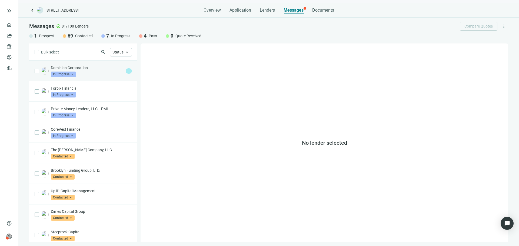
click at [92, 75] on div "Dominion Corporation In Progress arrow_drop_down" at bounding box center [87, 71] width 73 height 12
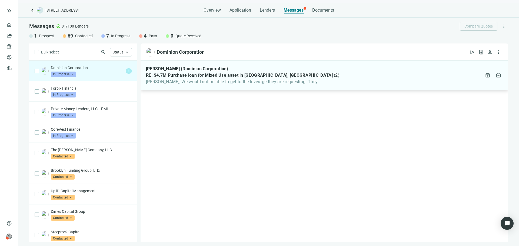
click at [229, 84] on span "[PERSON_NAME], We would not be able to get to the leverage they are requesting.…" at bounding box center [243, 81] width 194 height 5
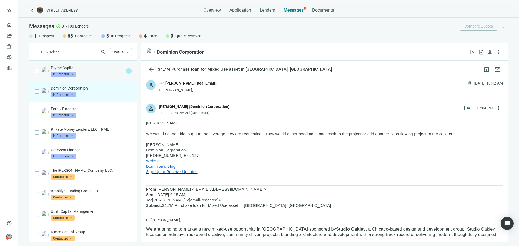
click at [113, 72] on div "Pryme Capital In Progress arrow_drop_down" at bounding box center [87, 71] width 73 height 12
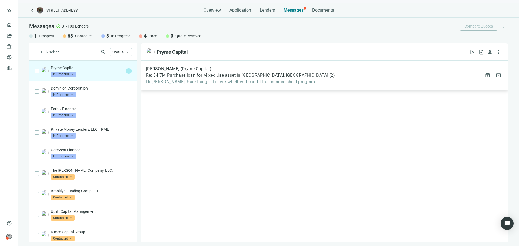
click at [203, 83] on span "Hi [PERSON_NAME], Sure thing. I'll check whether it can fit the balance sheet p…" at bounding box center [240, 81] width 189 height 5
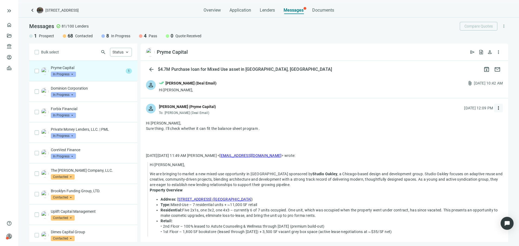
click at [496, 107] on span "more_vert" at bounding box center [498, 108] width 5 height 5
click at [461, 122] on span "Reply" at bounding box center [458, 120] width 9 height 4
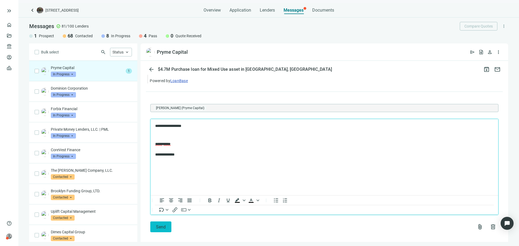
click at [161, 225] on span "Send" at bounding box center [161, 227] width 10 height 5
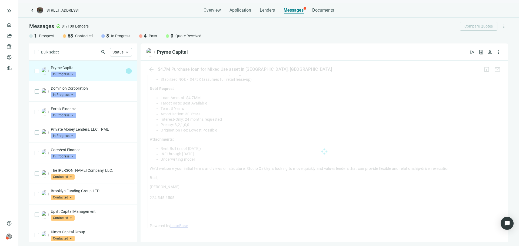
scroll to position [359, 0]
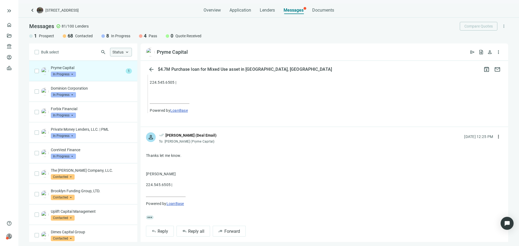
click at [119, 53] on span "Status" at bounding box center [118, 52] width 11 height 4
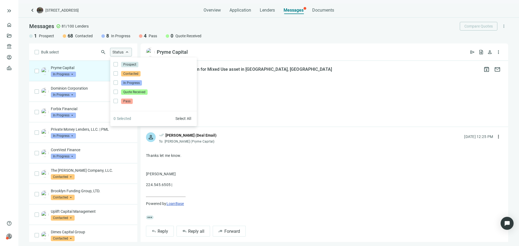
click at [119, 53] on span "Status" at bounding box center [118, 52] width 11 height 4
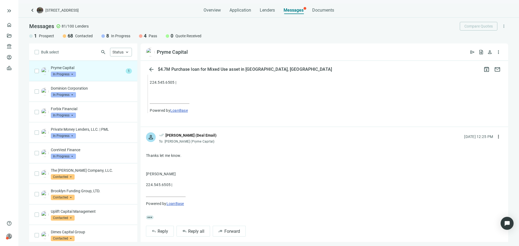
click at [209, 14] on div "keyboard_arrow_left [STREET_ADDRESS] Overview Application Lenders Messages Docu…" at bounding box center [268, 124] width 501 height 243
click at [214, 12] on span "Overview" at bounding box center [212, 10] width 17 height 5
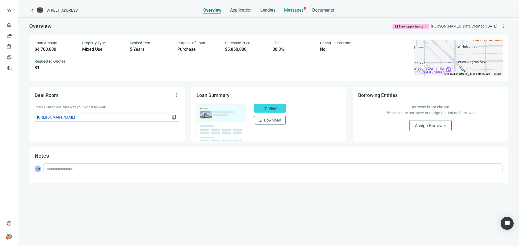
click at [288, 12] on span "Messages" at bounding box center [293, 10] width 19 height 5
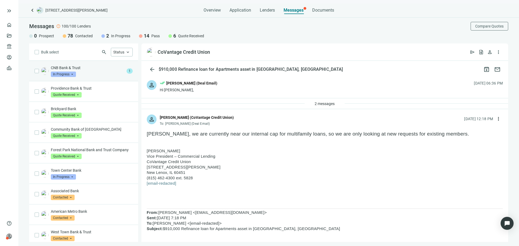
click at [82, 75] on div "CNB Bank & Trust In Progress arrow_drop_down" at bounding box center [88, 71] width 74 height 12
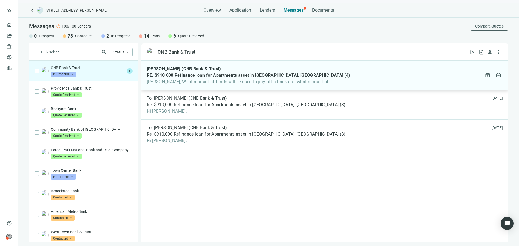
click at [207, 81] on span "[PERSON_NAME], What amount of funds will be used to pay off a bank and what amo…" at bounding box center [248, 81] width 203 height 5
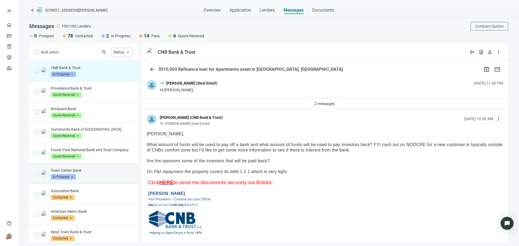
click at [90, 180] on div "Town Center Bank In Progress arrow_drop_down" at bounding box center [92, 174] width 82 height 12
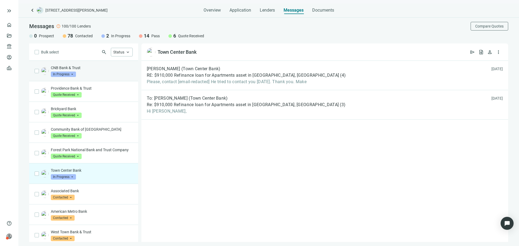
click at [79, 68] on p "CNB Bank & Trust" at bounding box center [92, 67] width 82 height 5
